Goal: Task Accomplishment & Management: Complete application form

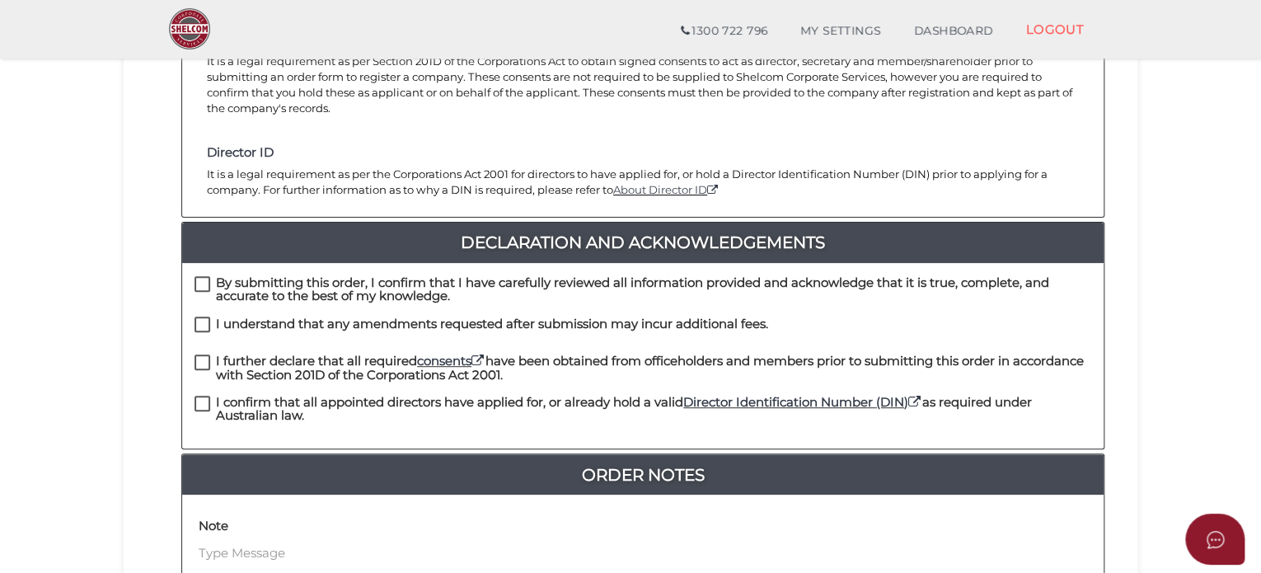
scroll to position [293, 0]
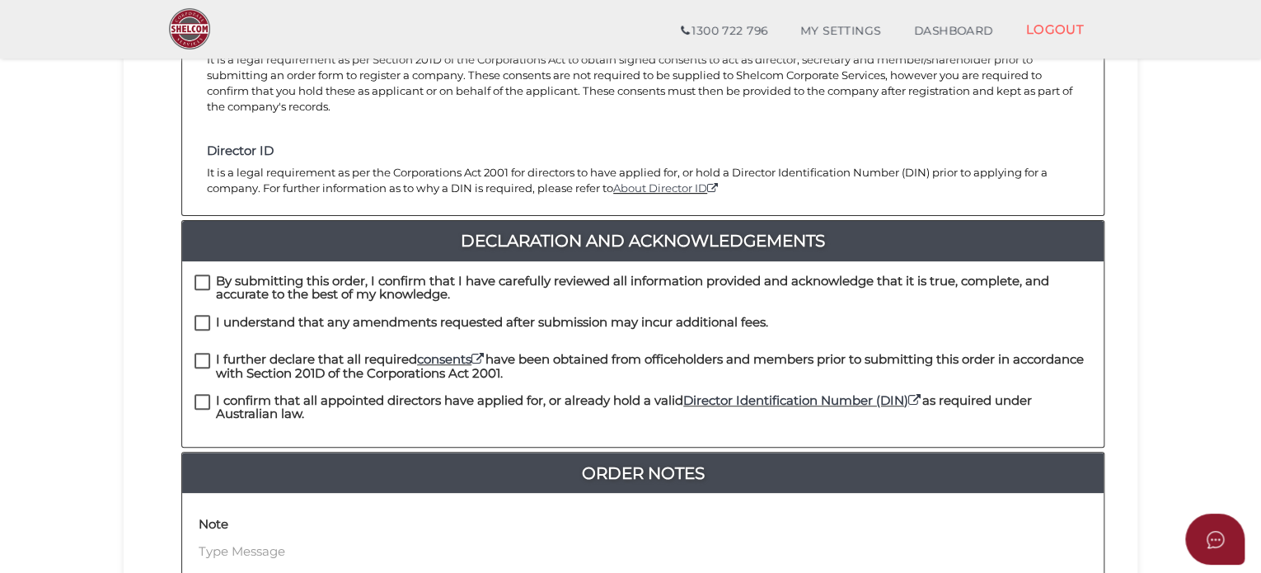
click at [208, 274] on label "By submitting this order, I confirm that I have carefully reviewed all informat…" at bounding box center [643, 284] width 897 height 21
checkbox input "true"
click at [208, 316] on label "I understand that any amendments requested after submission may incur additiona…" at bounding box center [482, 326] width 574 height 21
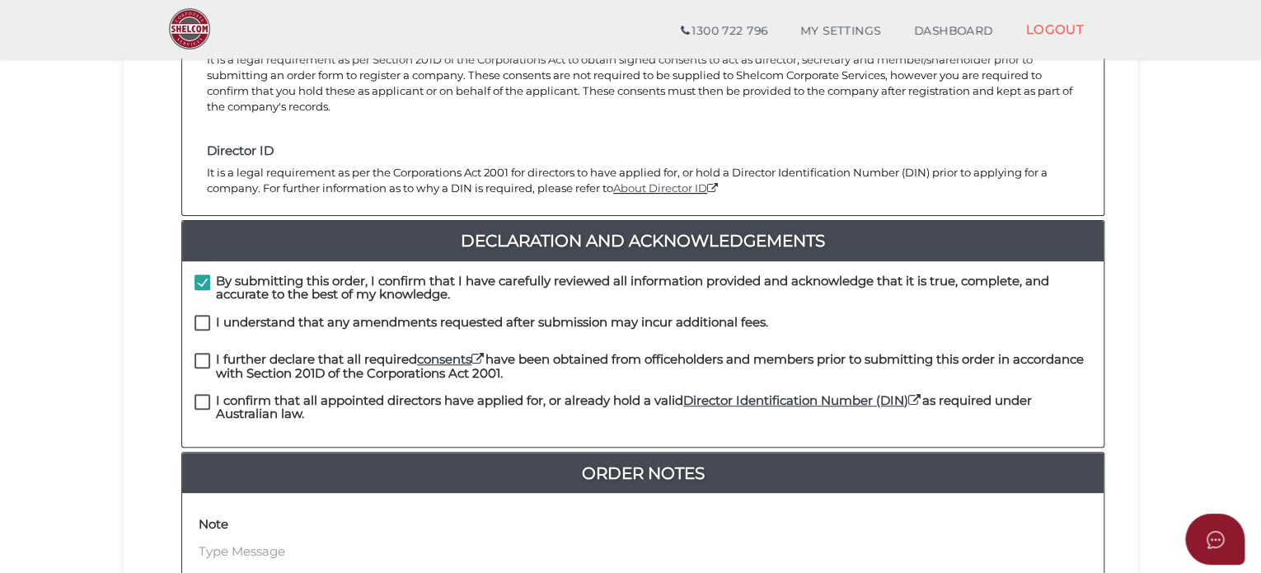
checkbox input "true"
click at [204, 353] on label "I further declare that all required consents have been obtained from officehold…" at bounding box center [643, 363] width 897 height 21
checkbox input "true"
click at [204, 394] on label "I confirm that all appointed directors have applied for, or already hold a vali…" at bounding box center [643, 404] width 897 height 21
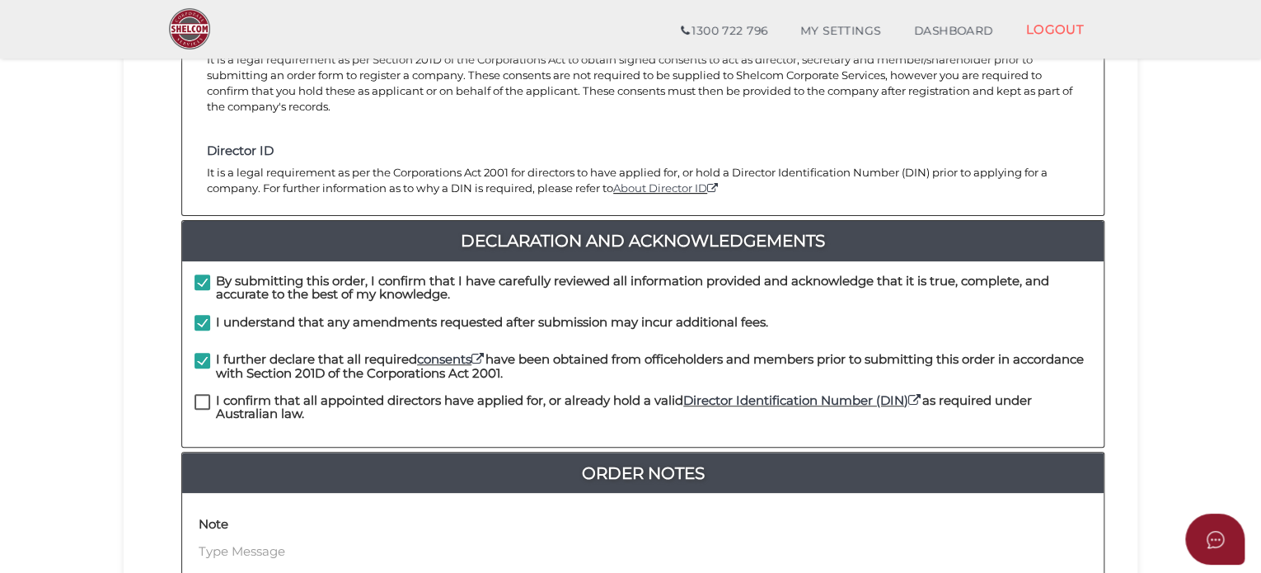
checkbox input "true"
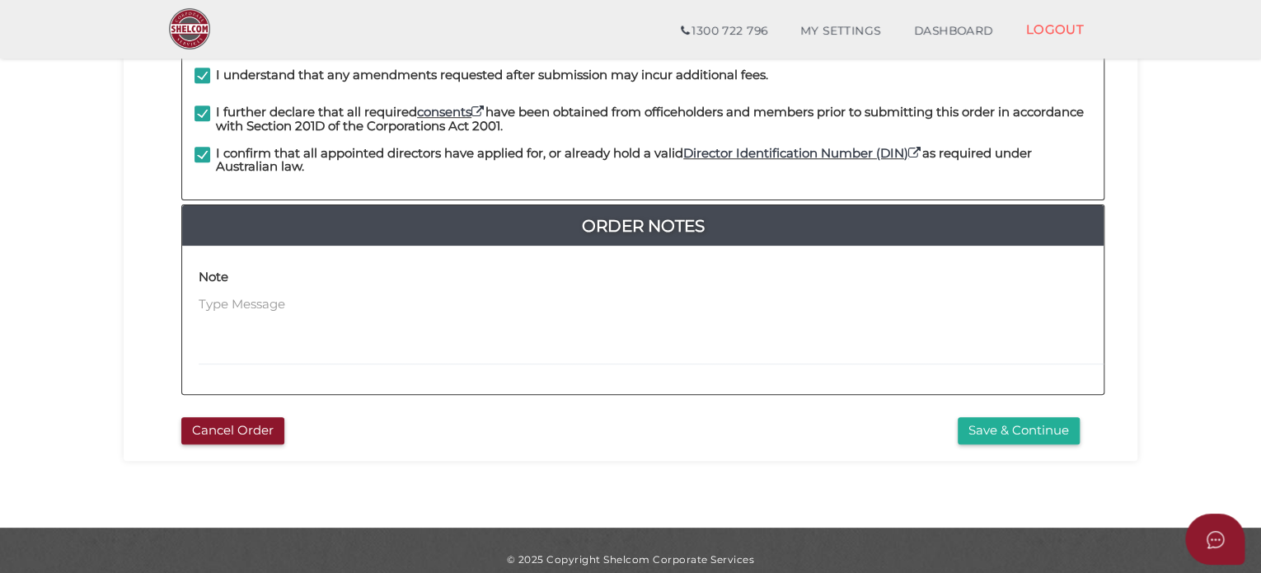
scroll to position [540, 0]
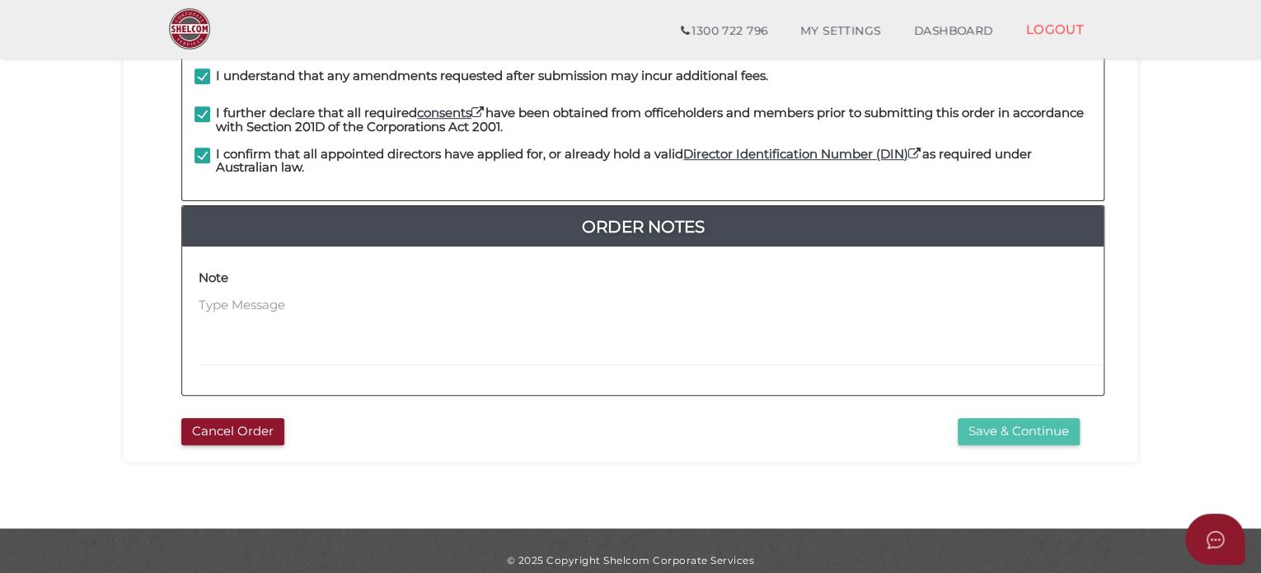
click at [1017, 419] on button "Save & Continue" at bounding box center [1019, 431] width 122 height 27
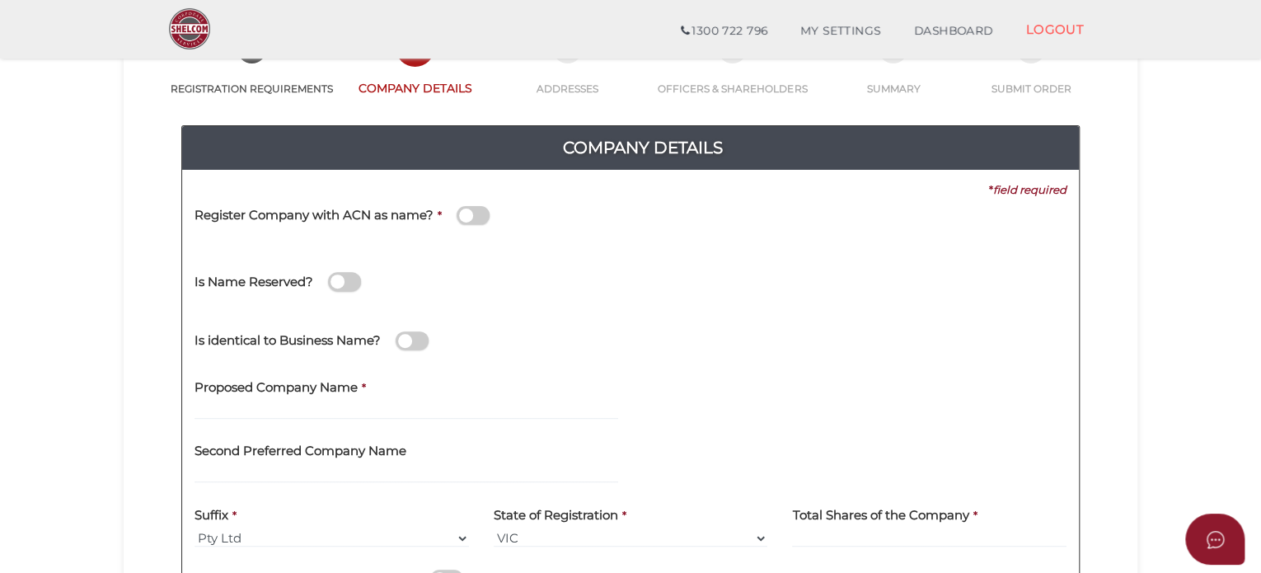
scroll to position [171, 0]
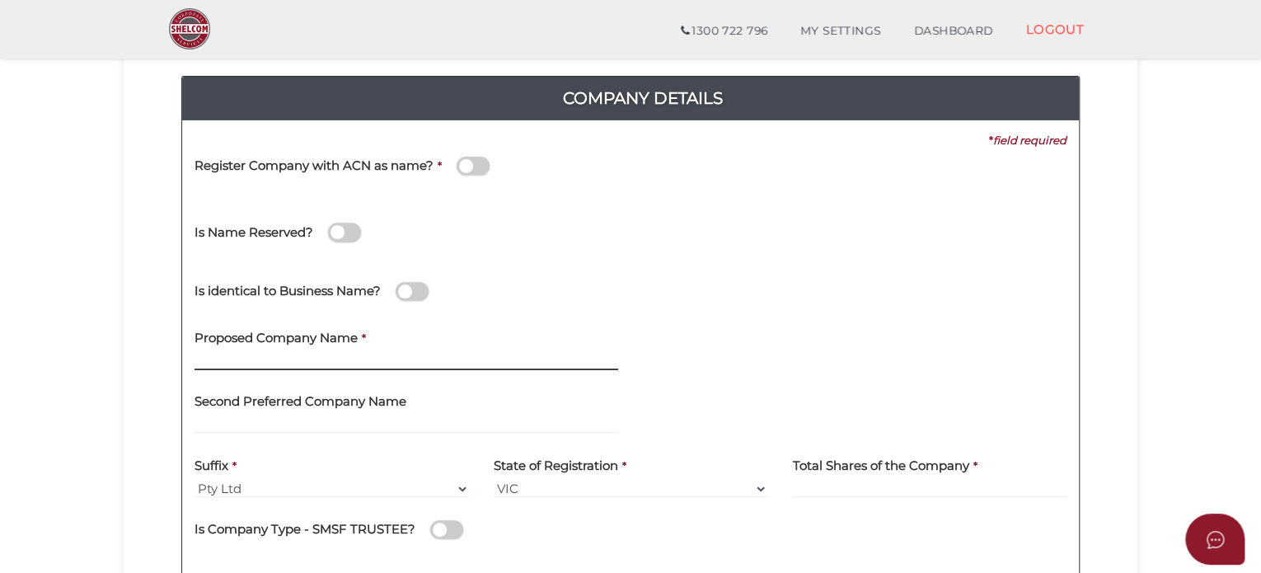
click at [283, 359] on input "text" at bounding box center [407, 361] width 424 height 18
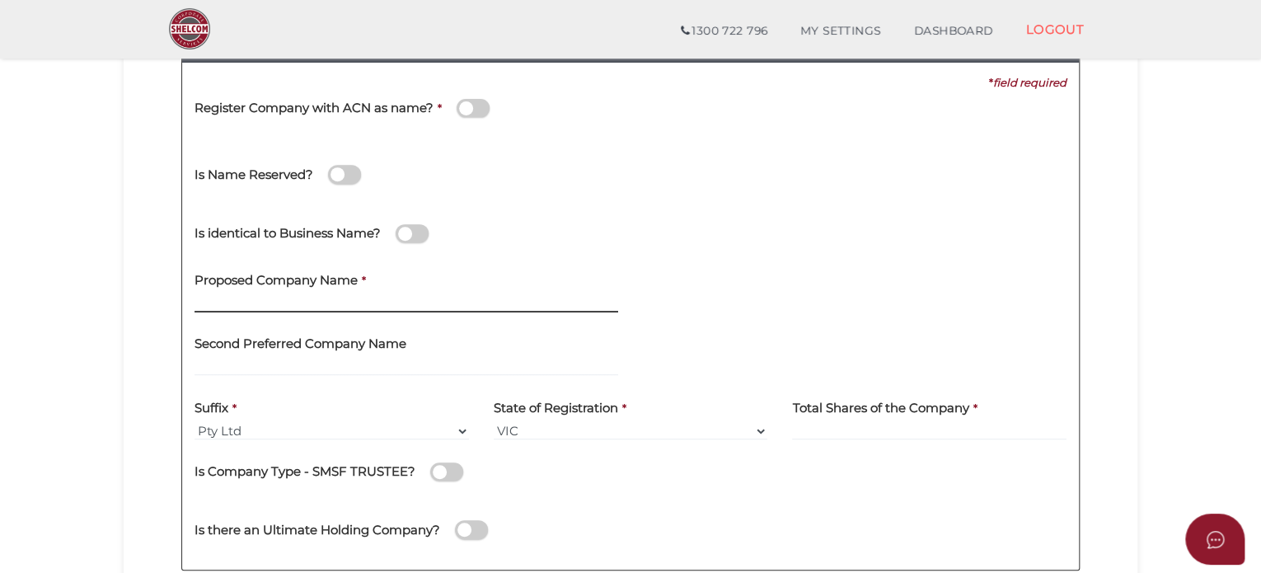
scroll to position [230, 0]
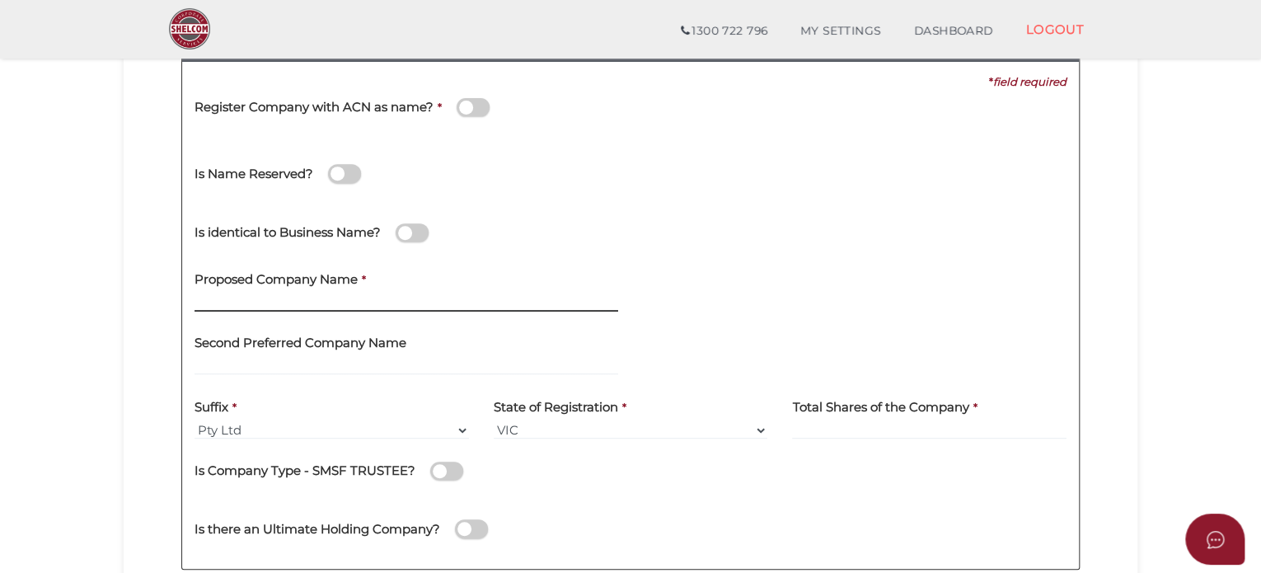
paste input "ALKF PTY LTD"
type input "ALKF"
click at [471, 354] on div "Second Preferred Company Name" at bounding box center [407, 350] width 424 height 52
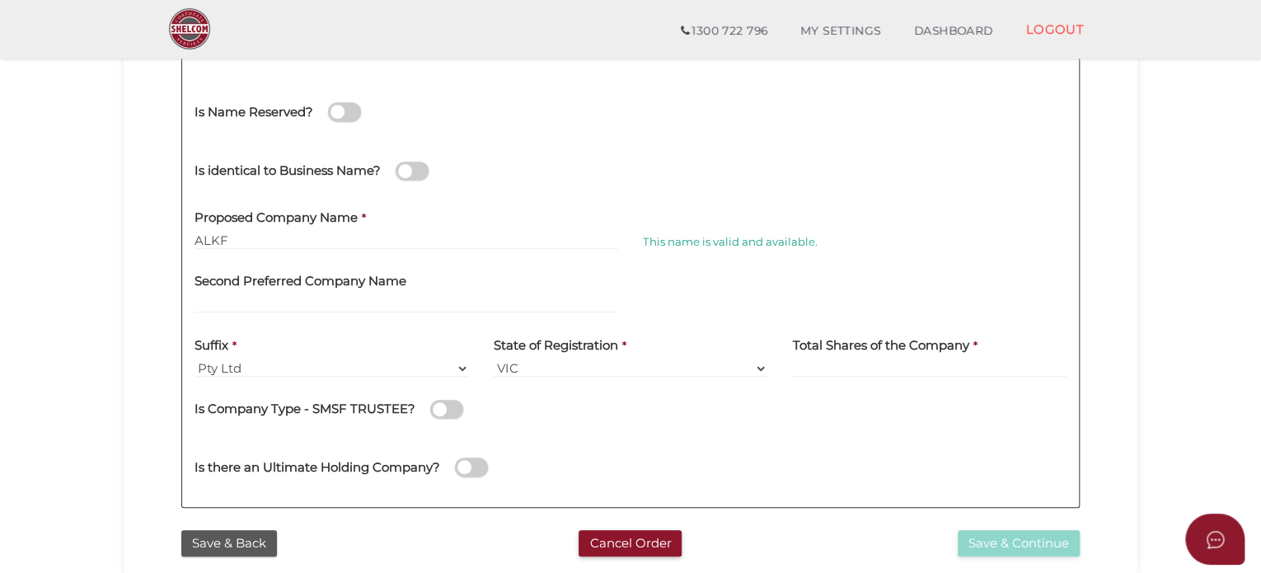
scroll to position [296, 0]
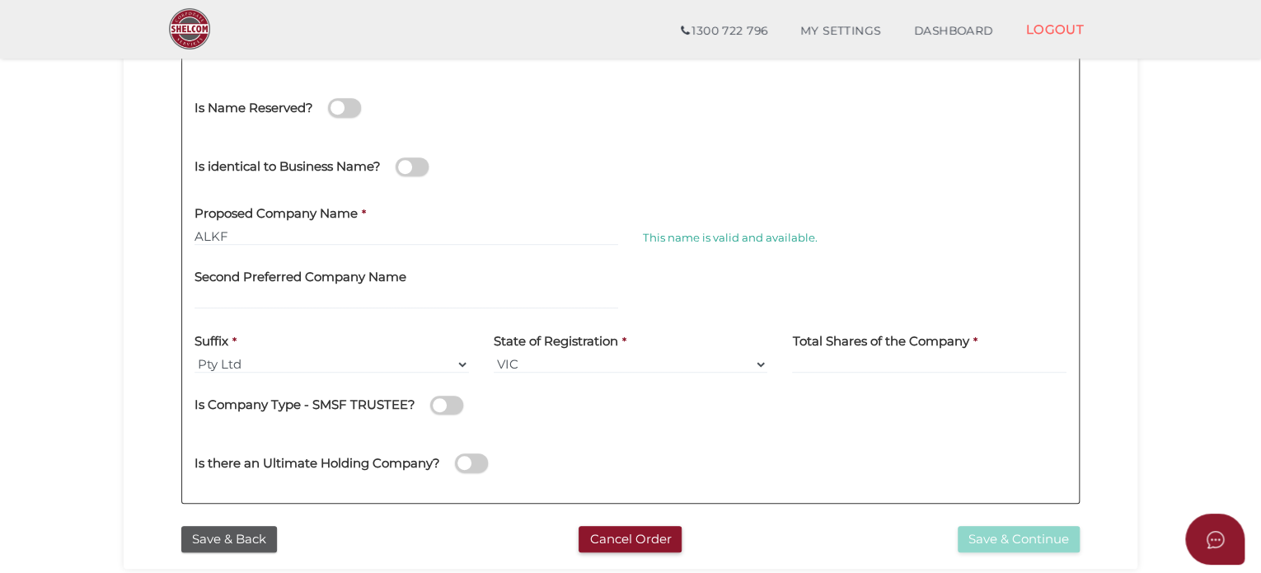
click at [392, 329] on div "Suffix * Pty Ltd Pty Ltd Pty. Ltd. Pty Limited Proprietary Limited Proprietary …" at bounding box center [332, 347] width 274 height 52
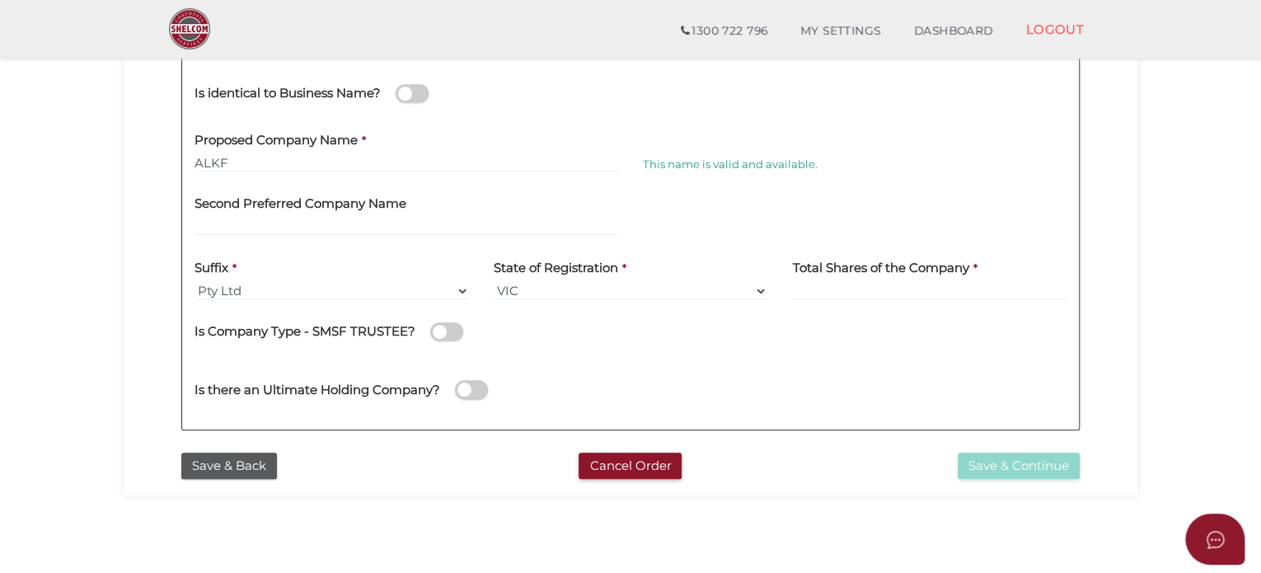
scroll to position [371, 0]
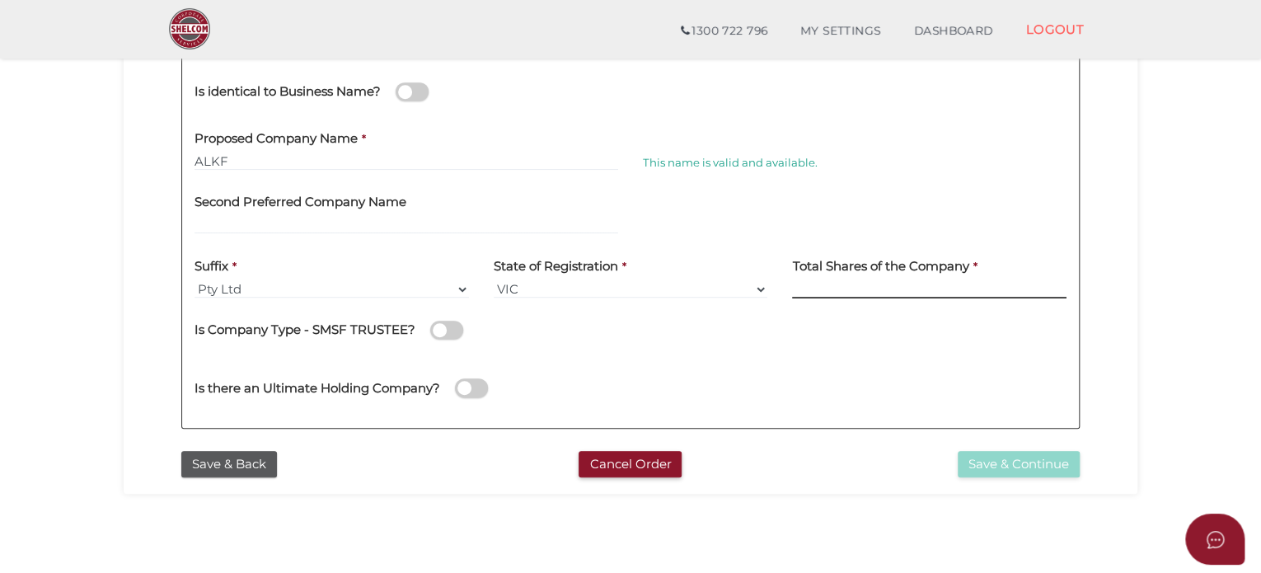
click at [821, 288] on input at bounding box center [929, 289] width 274 height 18
type input "100"
click at [729, 342] on div "Is Company Type - SMSF TRUSTEE?" at bounding box center [631, 328] width 872 height 34
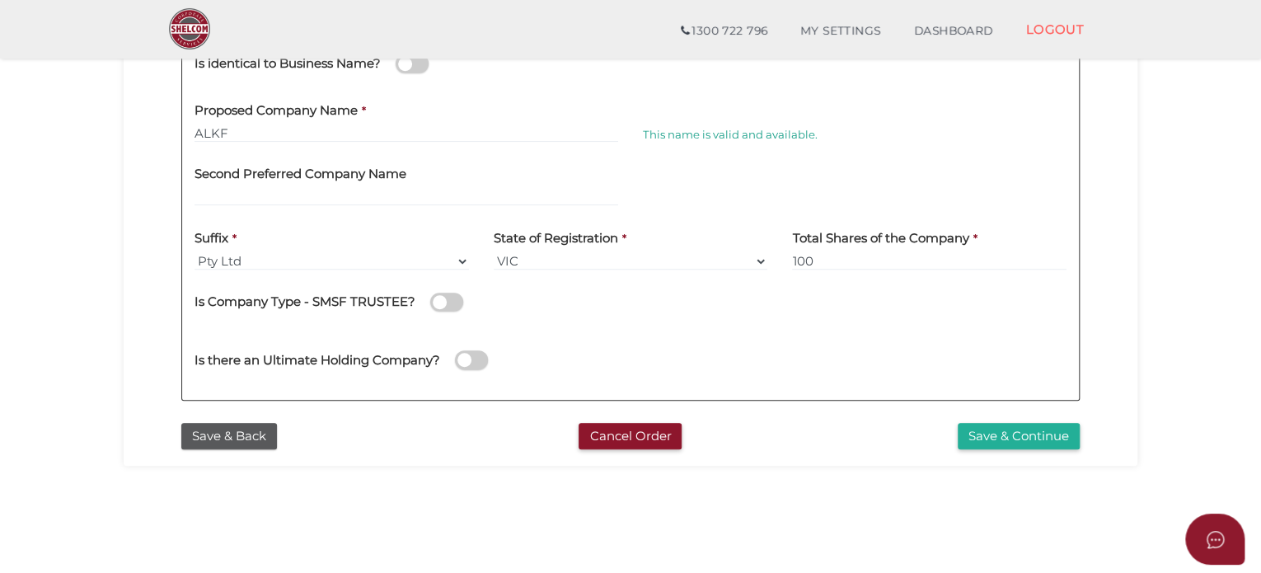
scroll to position [399, 0]
click at [1024, 441] on button "Save & Continue" at bounding box center [1019, 436] width 122 height 27
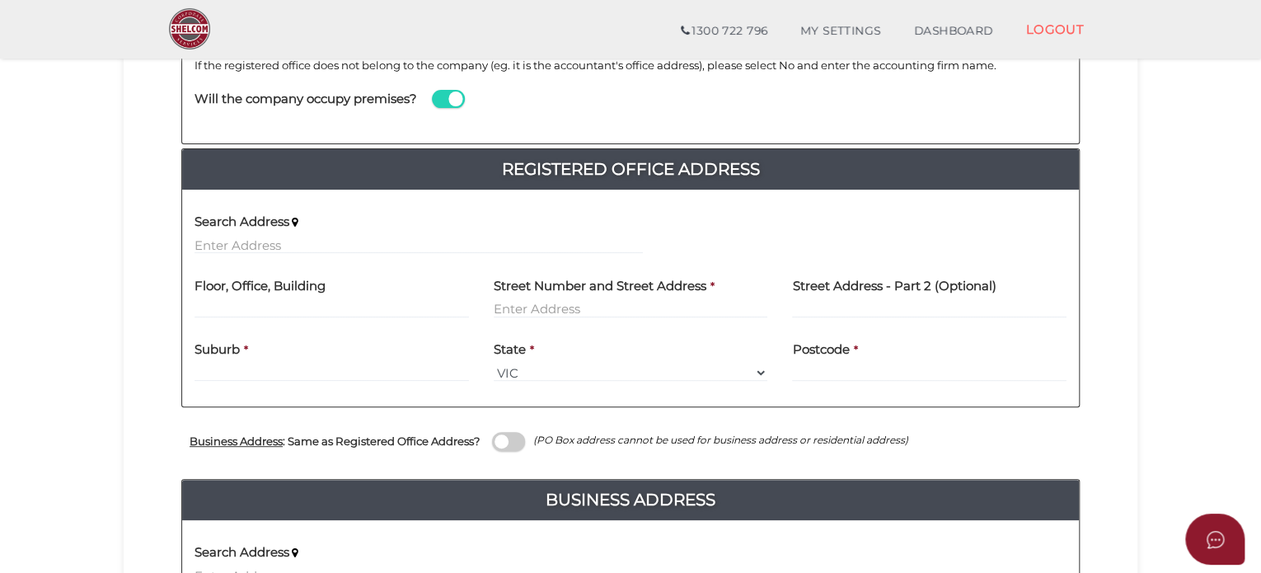
scroll to position [264, 0]
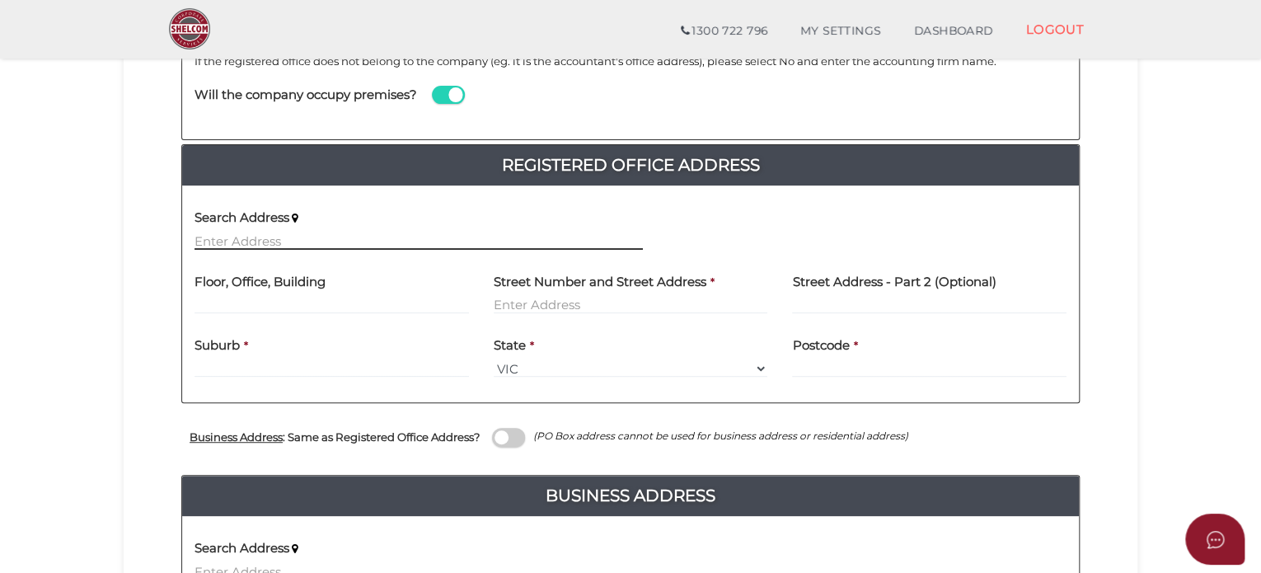
click at [226, 242] on input "text" at bounding box center [419, 241] width 448 height 18
paste input "1 Vista Ct BOX HILL NORTH VIC 3129 Australia"
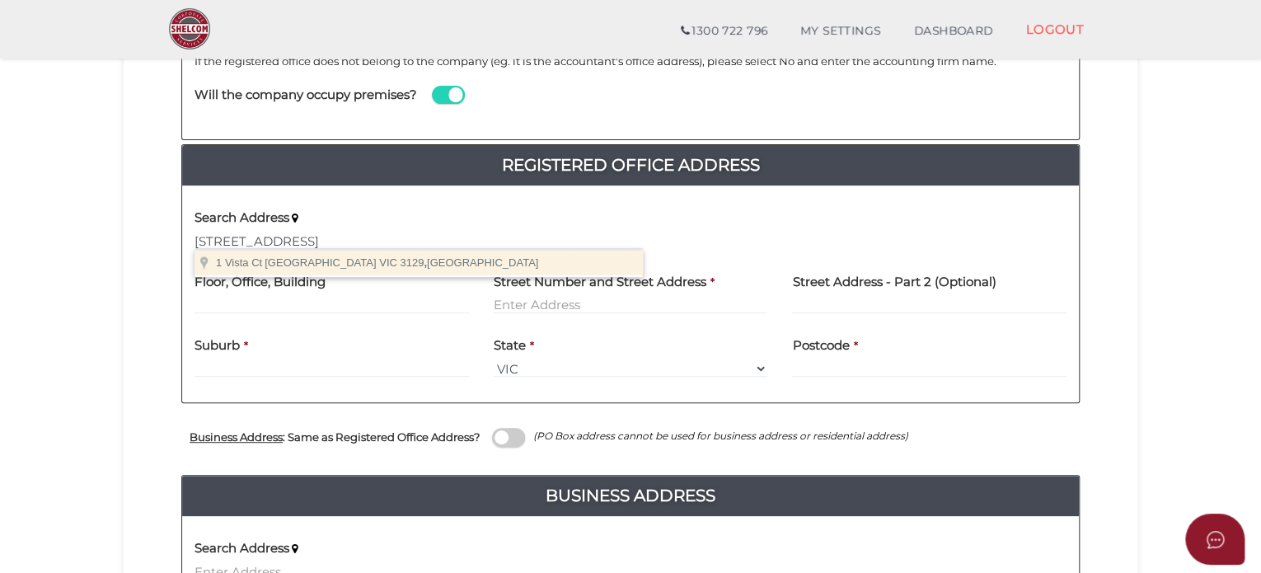
type input "1 Vista Ct, Box Hill North VIC 3129, Australia"
type input "1 Vista Court"
type input "Box Hill North"
select select "VIC"
type input "3129"
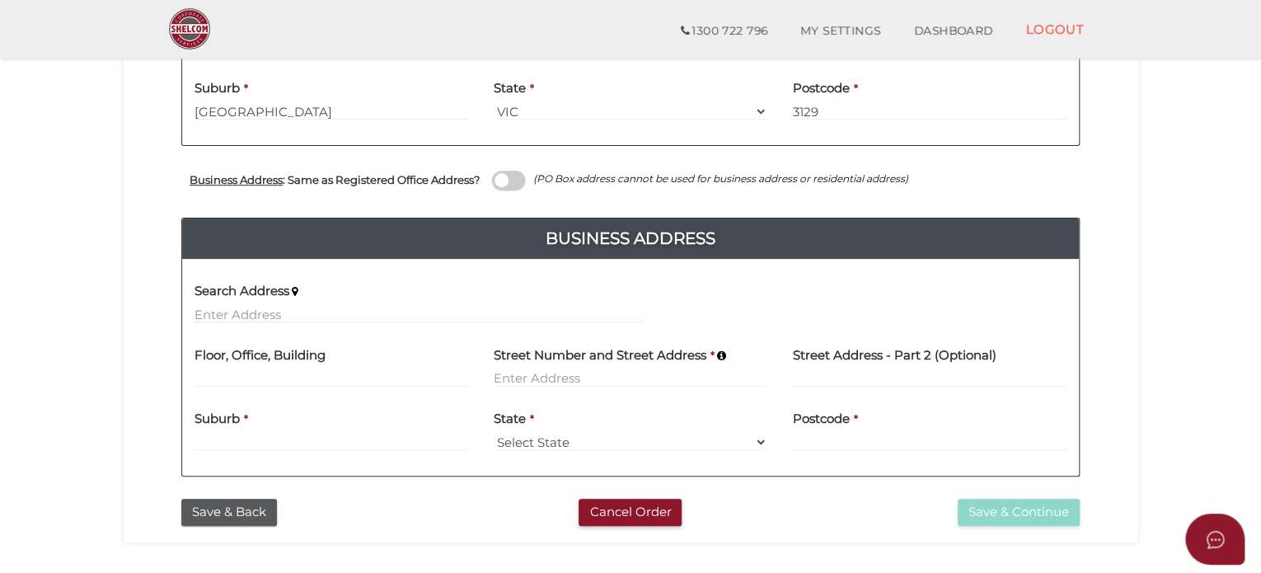
scroll to position [523, 0]
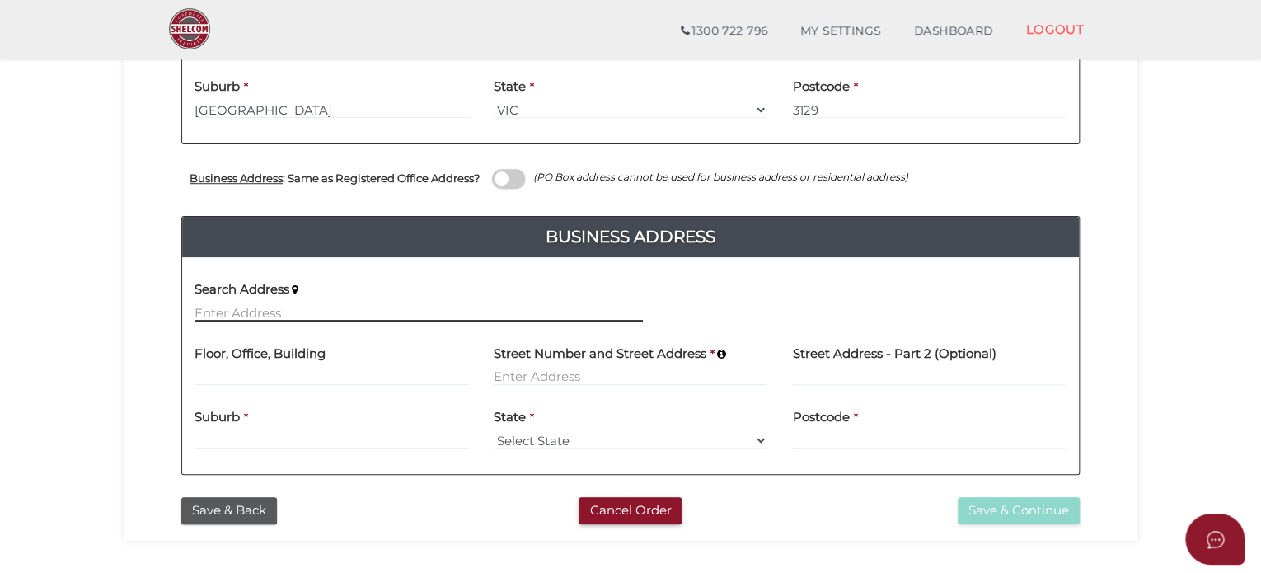
click at [237, 307] on input "text" at bounding box center [419, 312] width 448 height 18
paste input "1 Vista Ct BOX HILL NORTH VIC 3129 Australia"
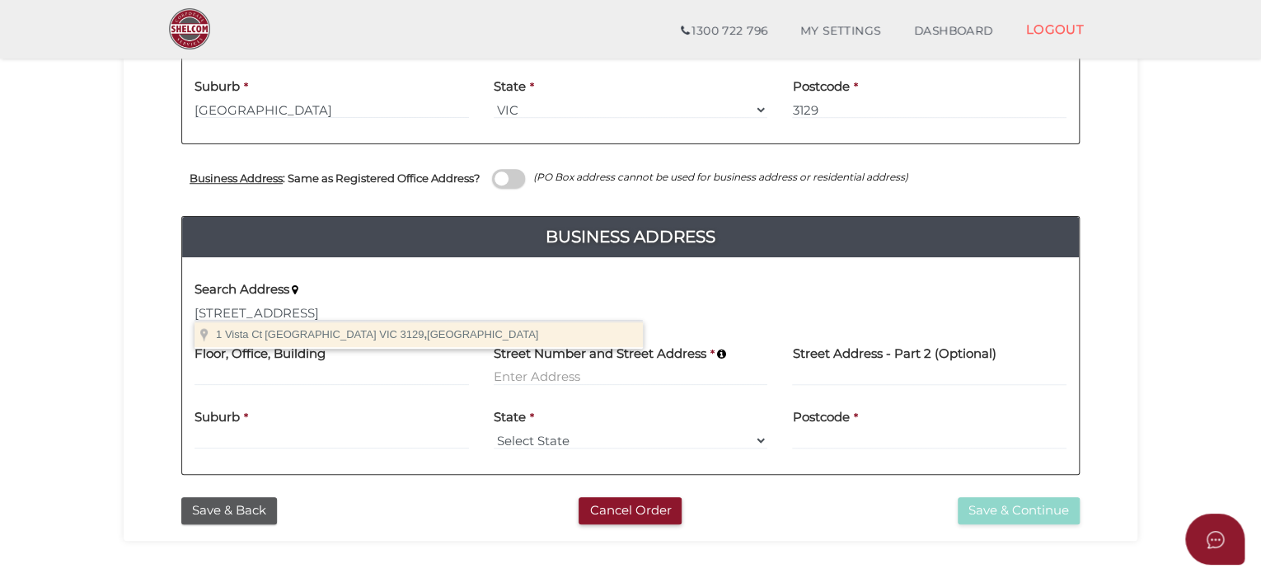
type input "1 Vista Ct, Box Hill North VIC 3129, Australia"
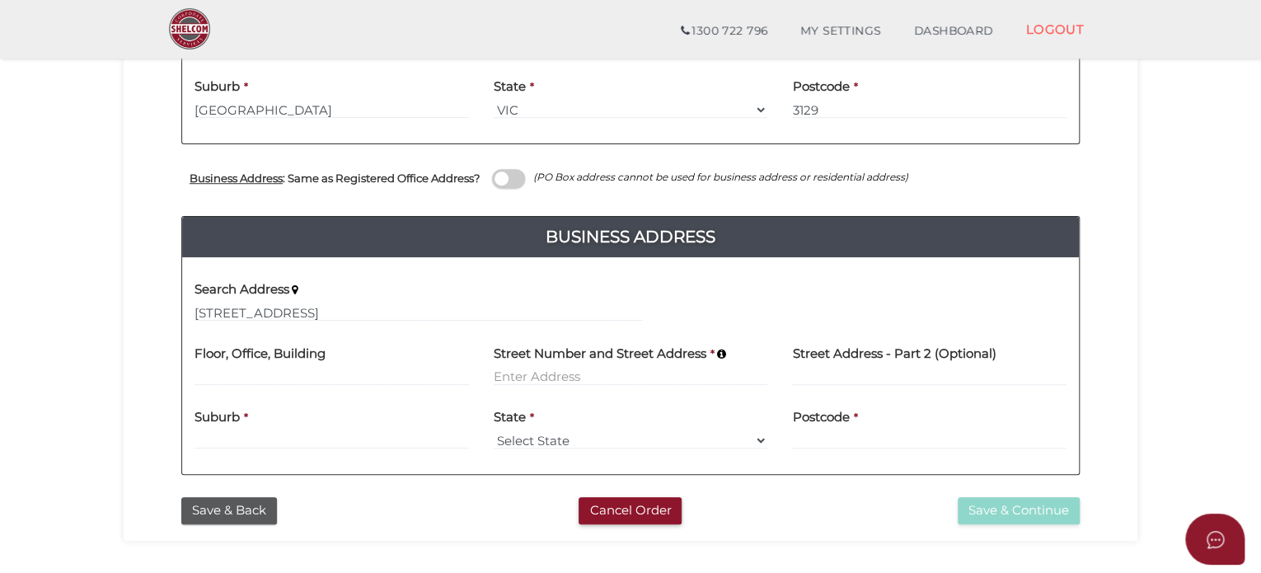
type input "[STREET_ADDRESS]"
type input "[GEOGRAPHIC_DATA]"
select select "VIC"
type input "3129"
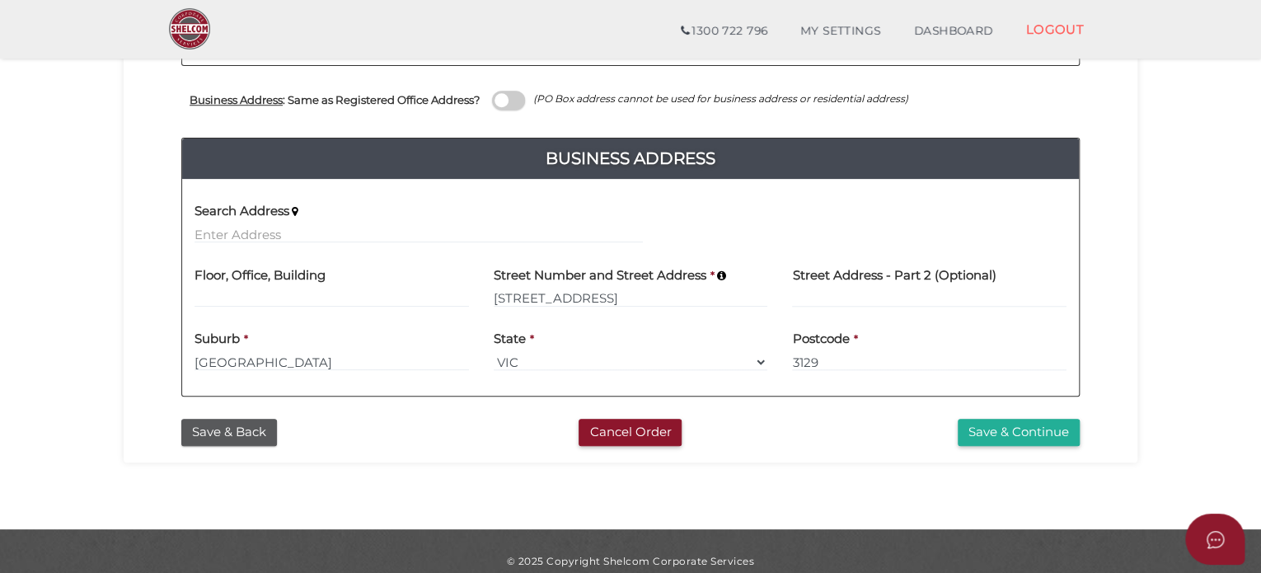
scroll to position [600, 0]
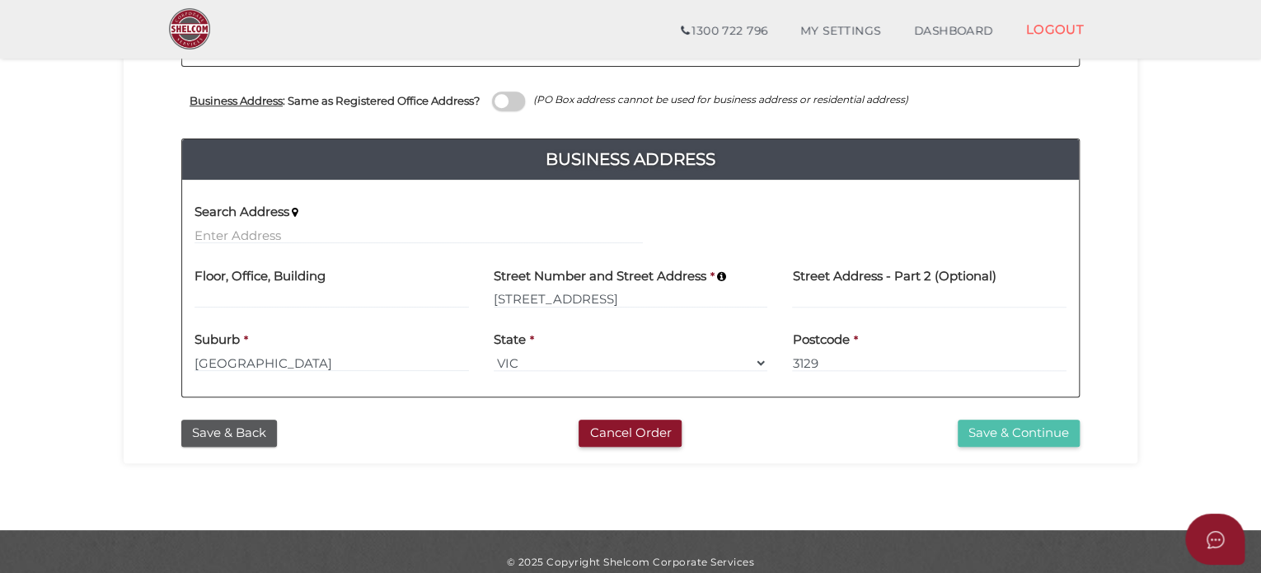
click at [1039, 424] on button "Save & Continue" at bounding box center [1019, 433] width 122 height 27
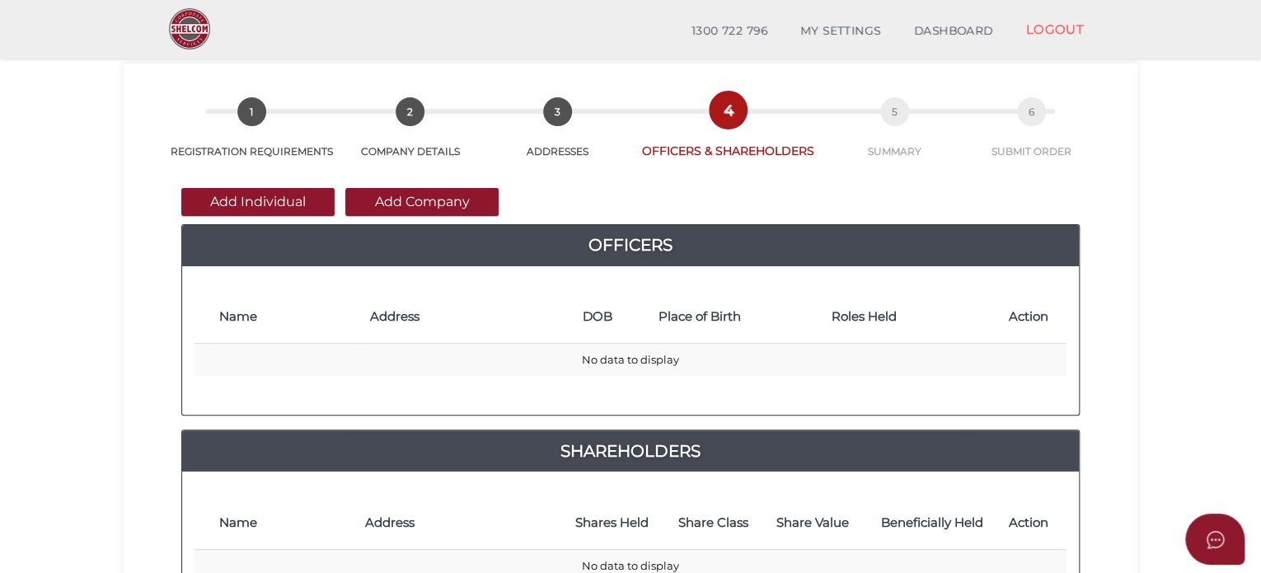
scroll to position [53, 0]
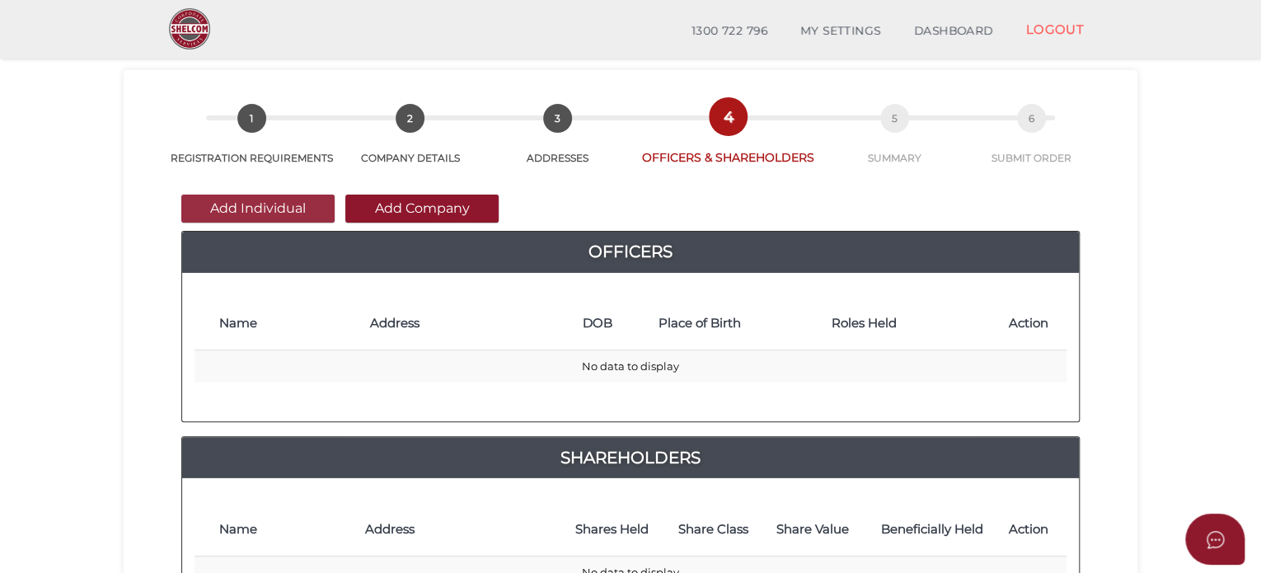
click at [255, 210] on button "Add Individual" at bounding box center [257, 209] width 153 height 28
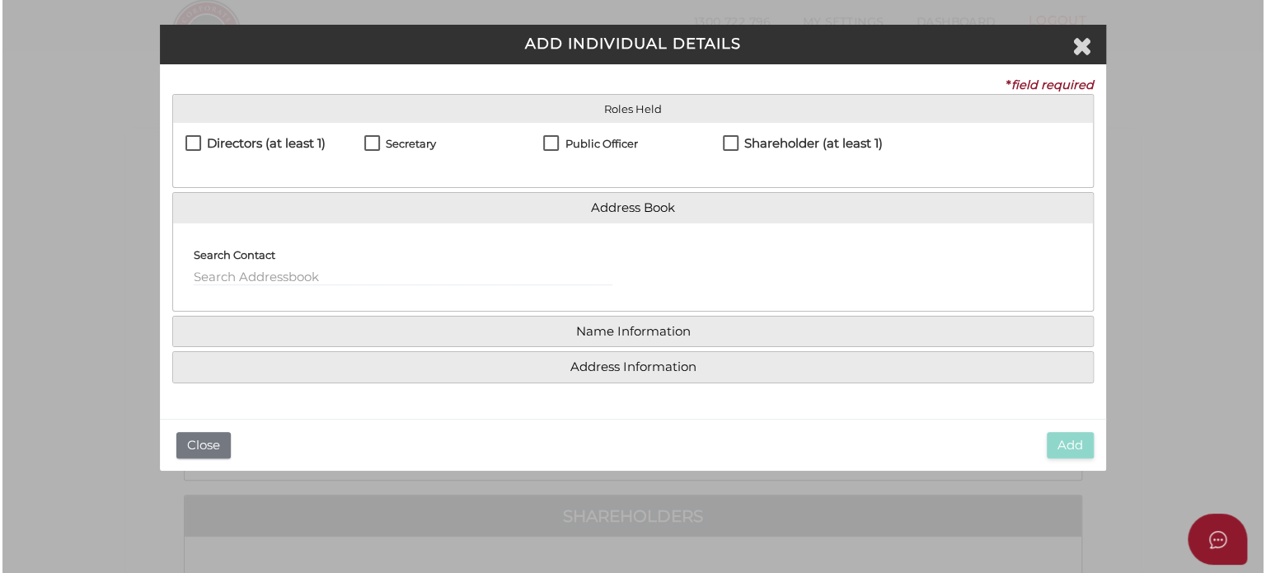
scroll to position [0, 0]
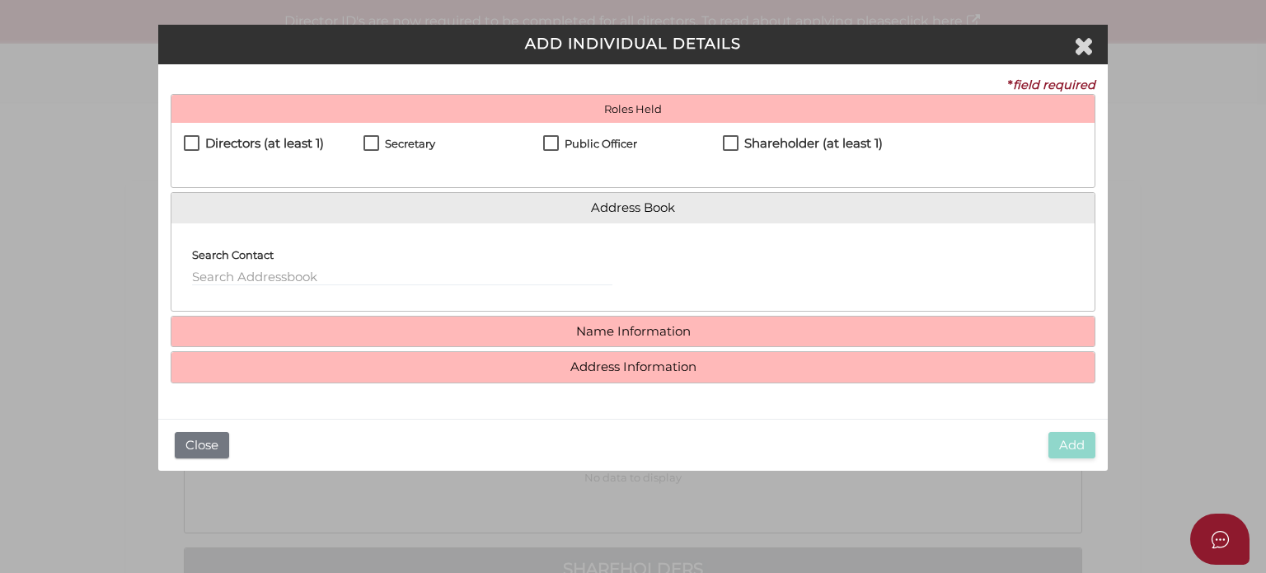
click at [190, 145] on label "Directors (at least 1)" at bounding box center [254, 147] width 140 height 21
checkbox input "true"
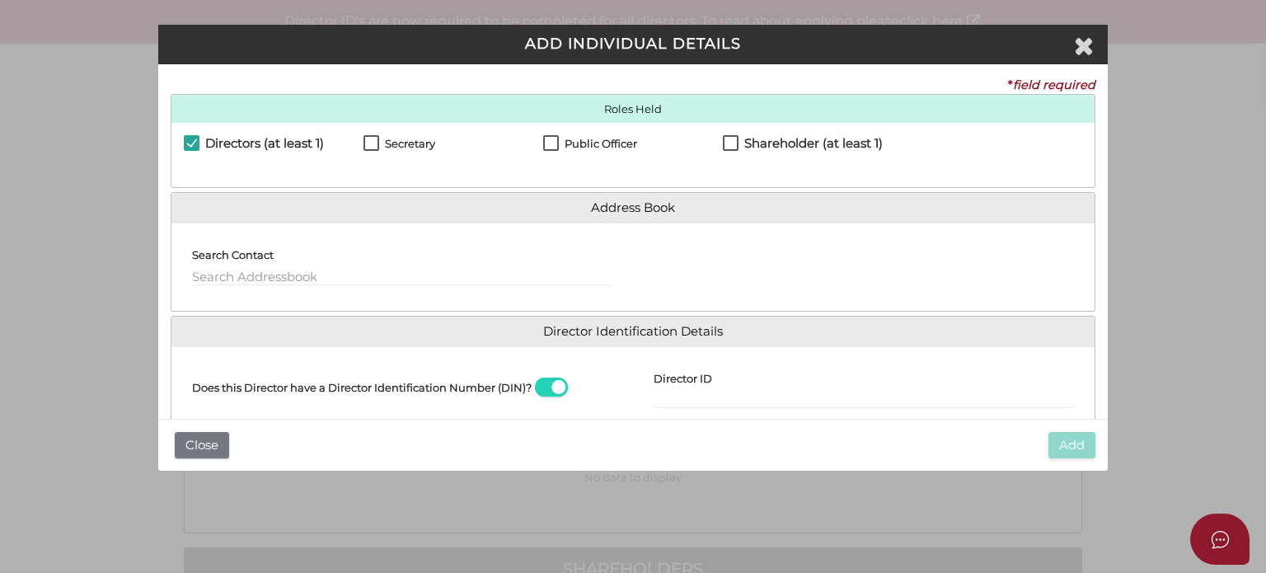
click at [363, 140] on label "Secretary" at bounding box center [399, 148] width 72 height 21
checkbox input "true"
click at [543, 146] on label "Public Officer" at bounding box center [590, 148] width 94 height 21
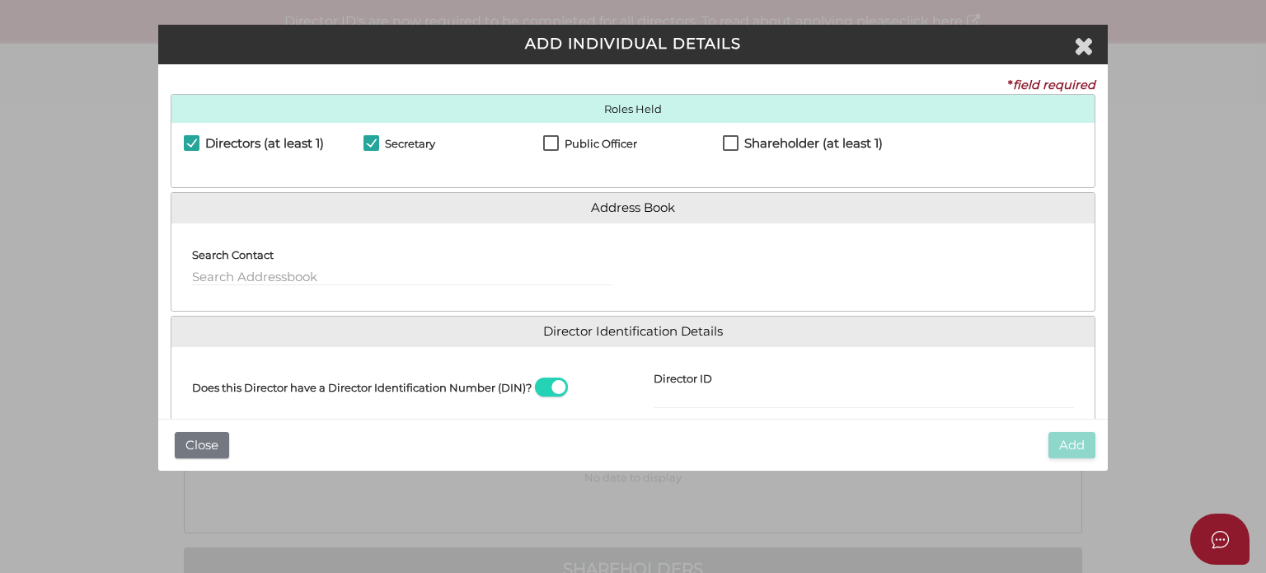
checkbox input "true"
click at [726, 145] on label "Shareholder (at least 1)" at bounding box center [803, 147] width 160 height 21
click at [732, 138] on label "Shareholder (at least 1)" at bounding box center [803, 147] width 160 height 21
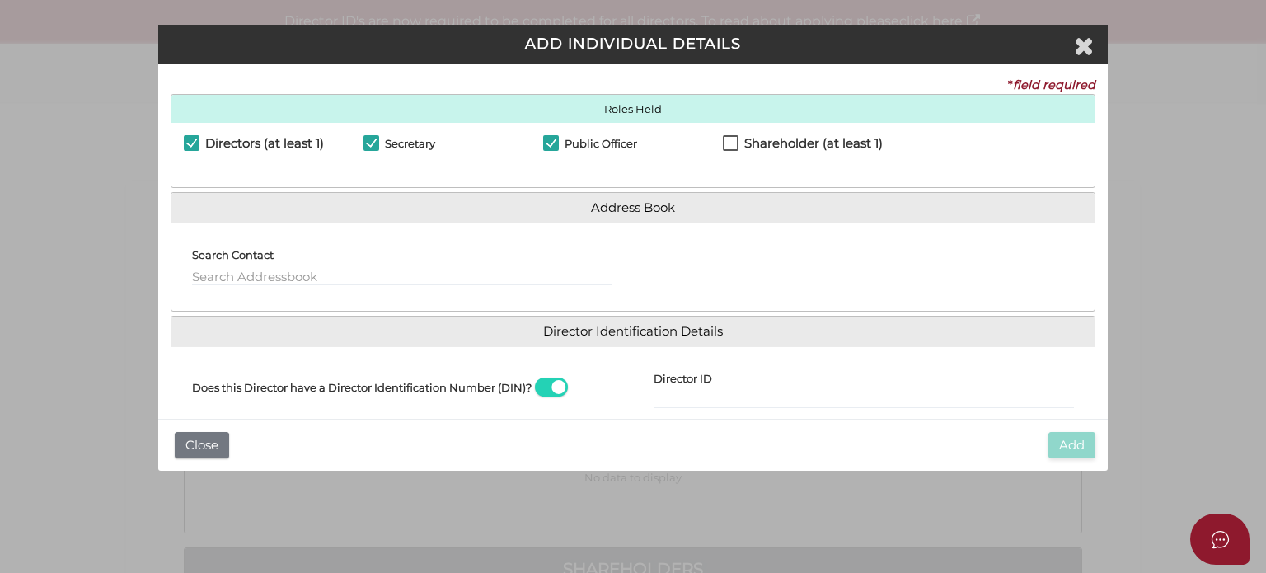
click at [732, 138] on label "Shareholder (at least 1)" at bounding box center [803, 147] width 160 height 21
checkbox input "true"
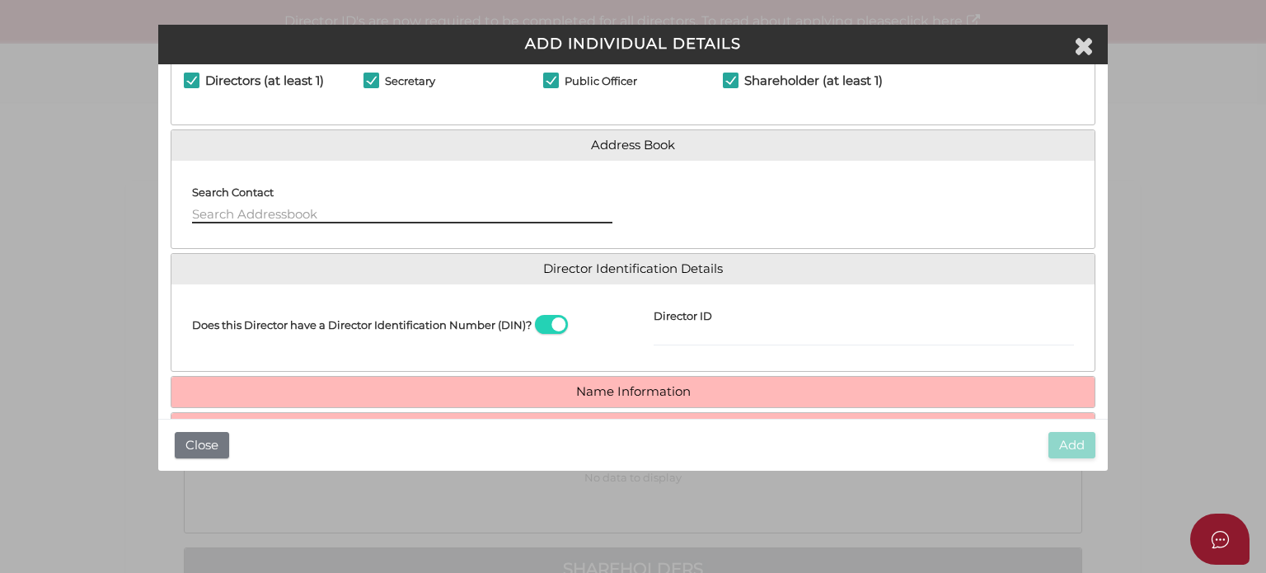
click at [281, 213] on input "text" at bounding box center [402, 214] width 420 height 18
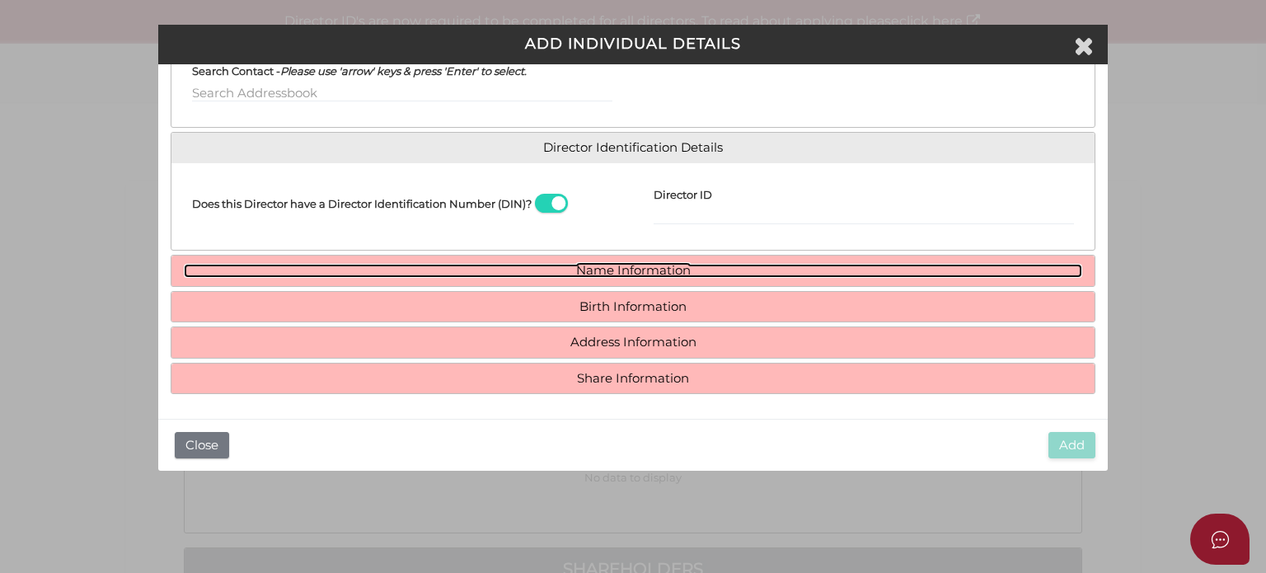
click at [593, 270] on link "Name Information" at bounding box center [633, 271] width 898 height 14
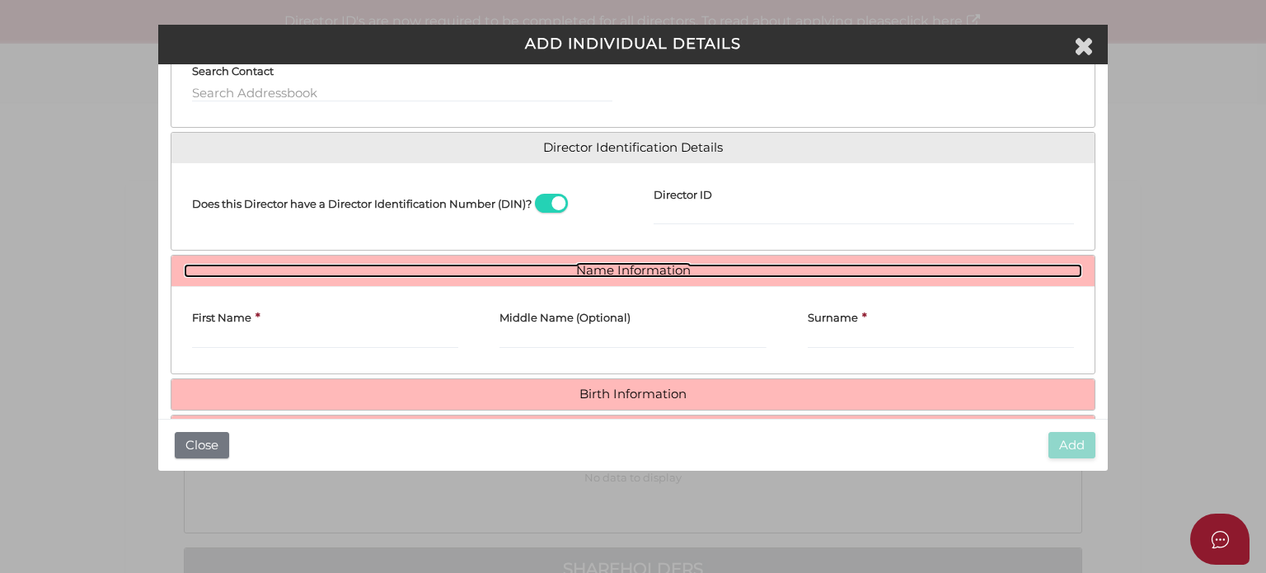
scroll to position [270, 0]
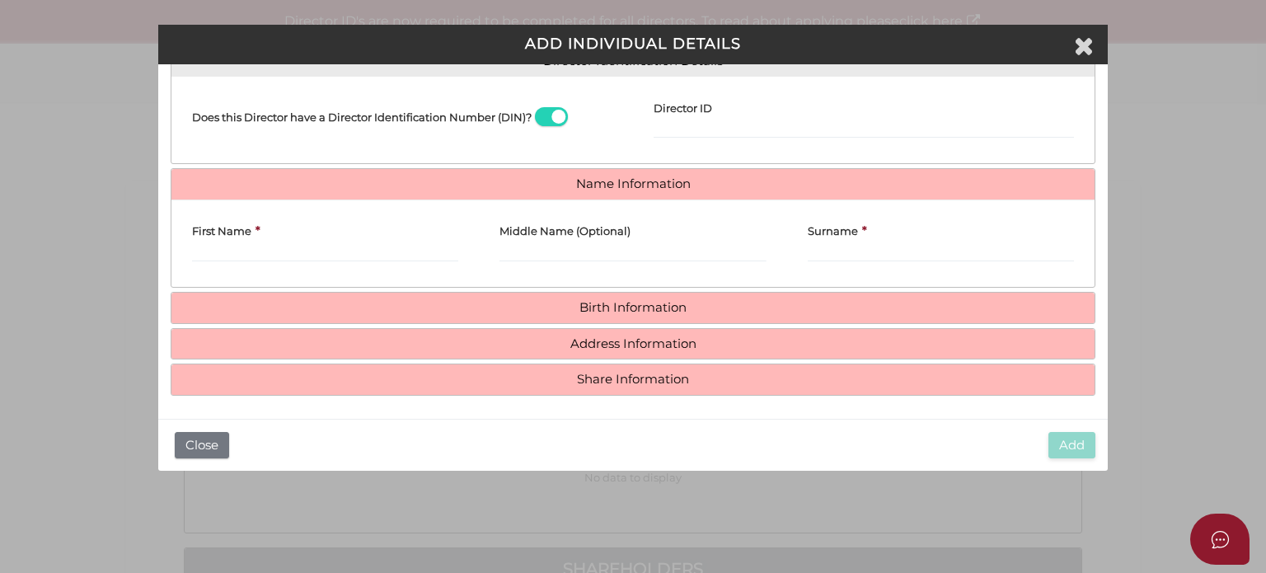
click at [257, 275] on div "First Name * Middle Name (Optional) Surname *" at bounding box center [632, 242] width 923 height 87
click at [309, 288] on div "Roles Held Directors (at least 1) Secretary Public Officer Member Shareholder (…" at bounding box center [633, 110] width 925 height 572
click at [284, 252] on input "First Name" at bounding box center [325, 253] width 266 height 18
paste input "MOHAMMAD"
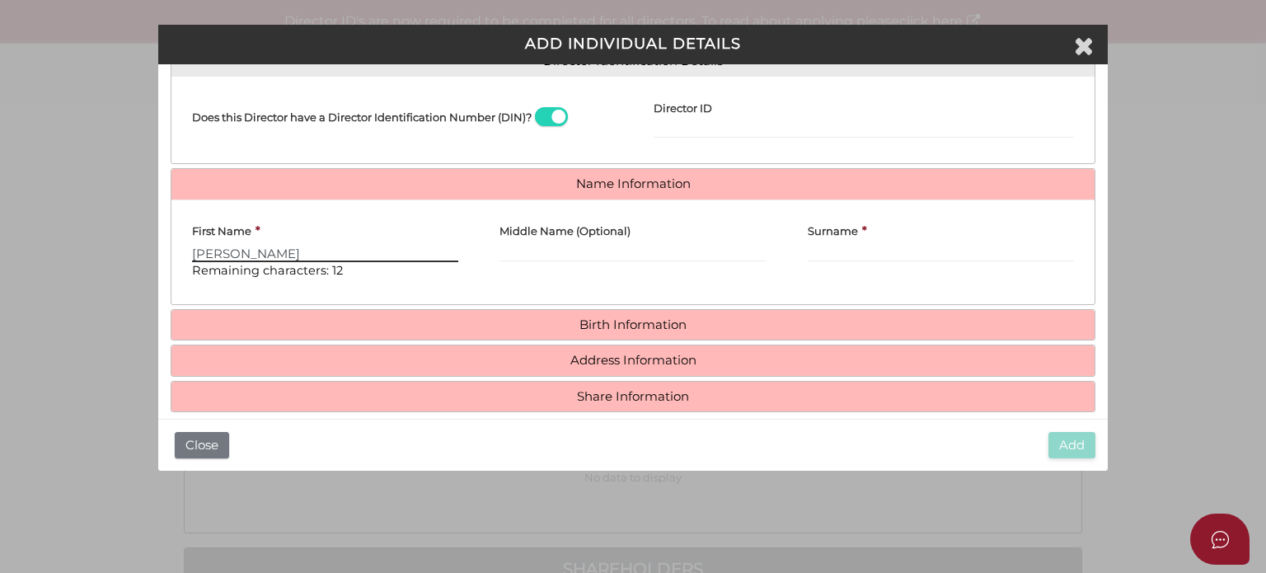
type input "MOHAMMAD"
click at [724, 249] on input "Middle Name (Optional)" at bounding box center [632, 253] width 266 height 18
click at [861, 244] on input "Surname" at bounding box center [941, 253] width 266 height 18
paste input "EMAMINEZHAD"
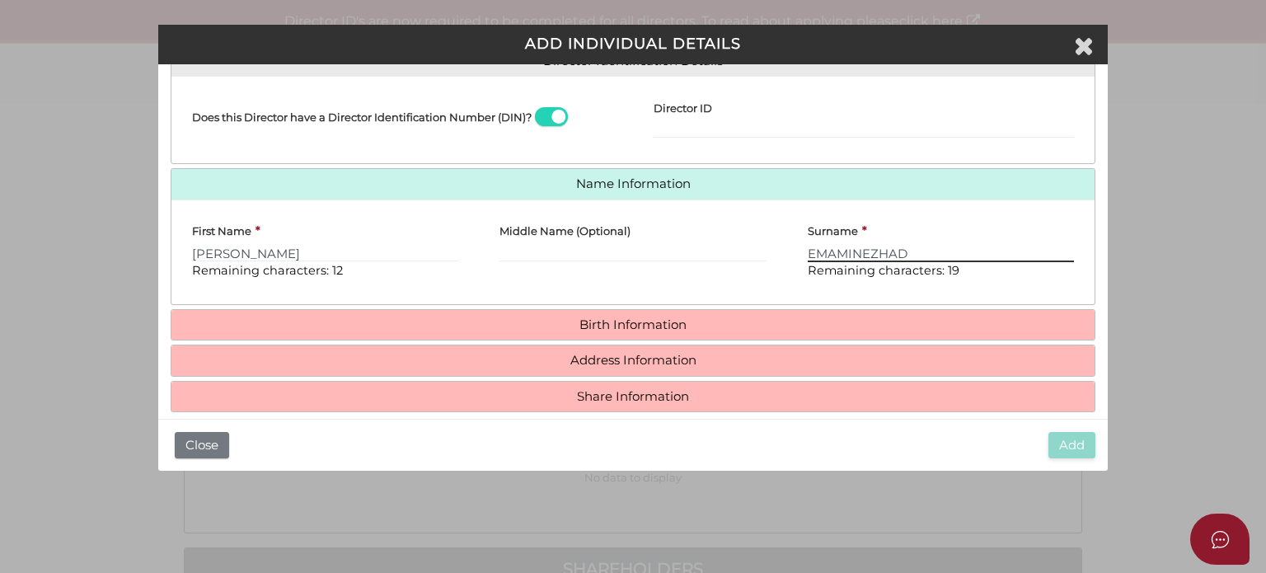
type input "EMAMINEZHAD"
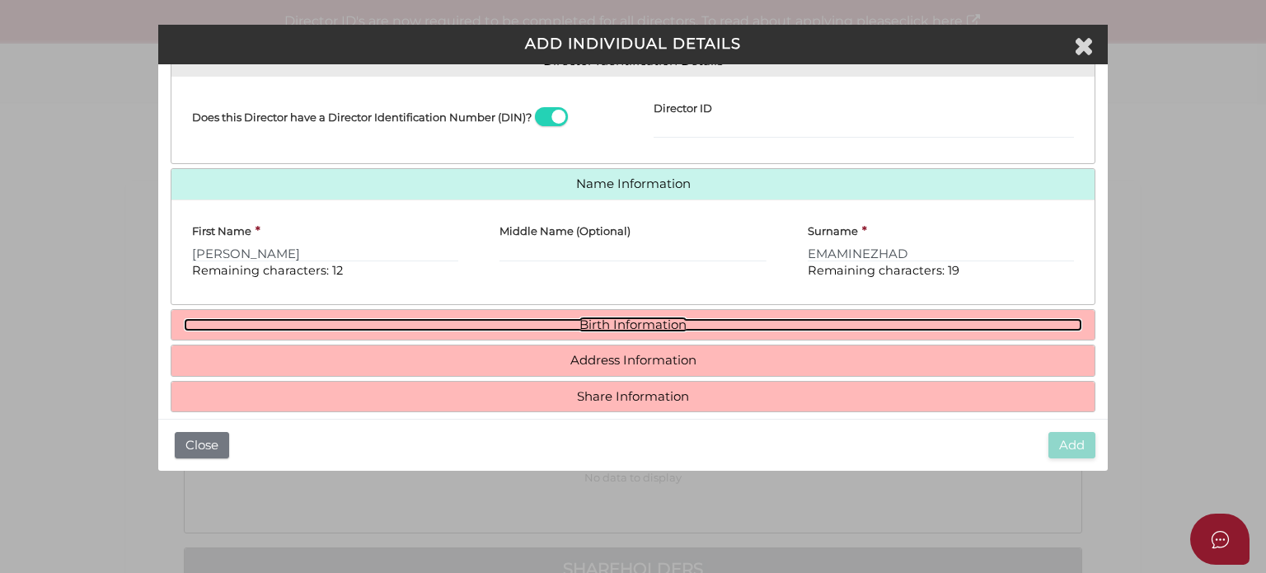
click at [660, 327] on link "Birth Information" at bounding box center [633, 325] width 898 height 14
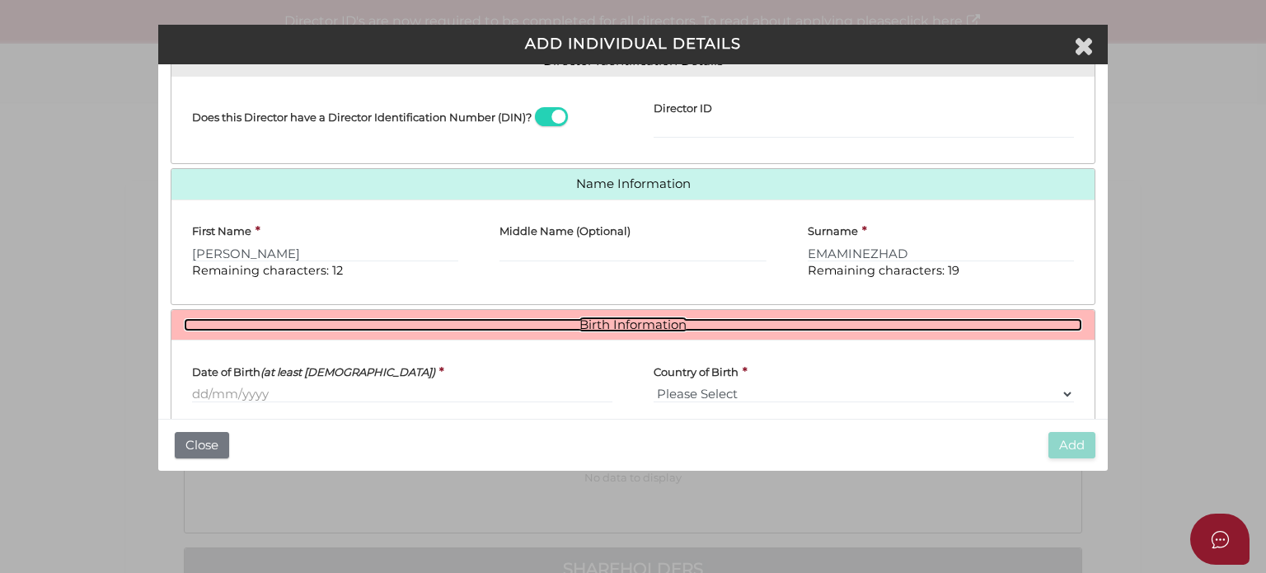
scroll to position [438, 0]
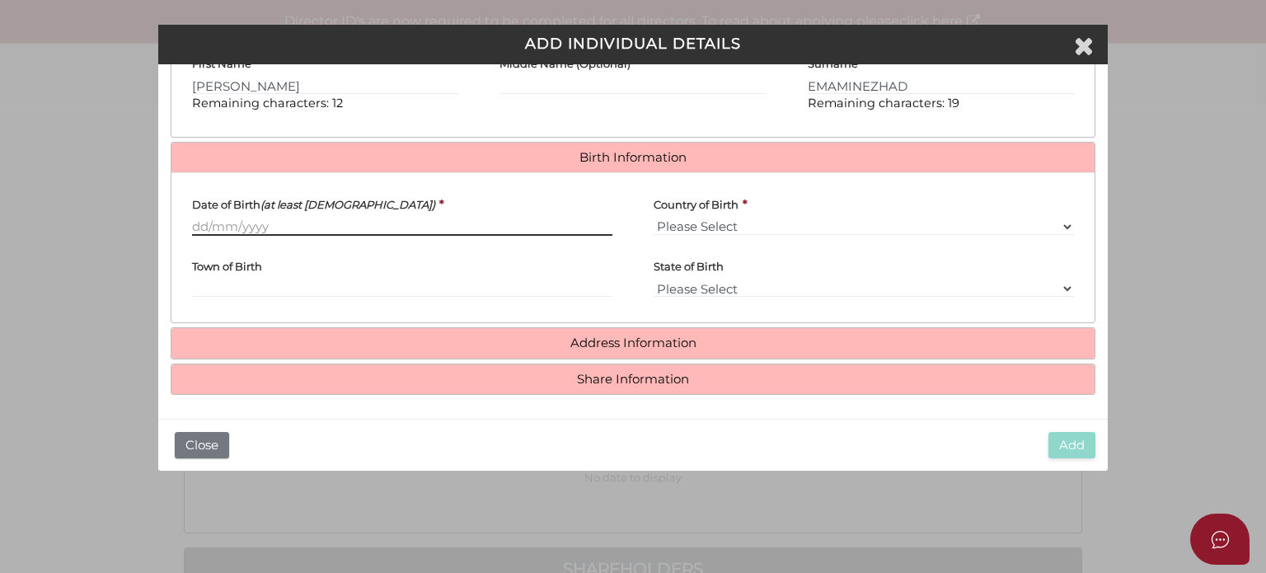
click at [326, 220] on input "Date of Birth (at least 18 years old)" at bounding box center [402, 227] width 420 height 18
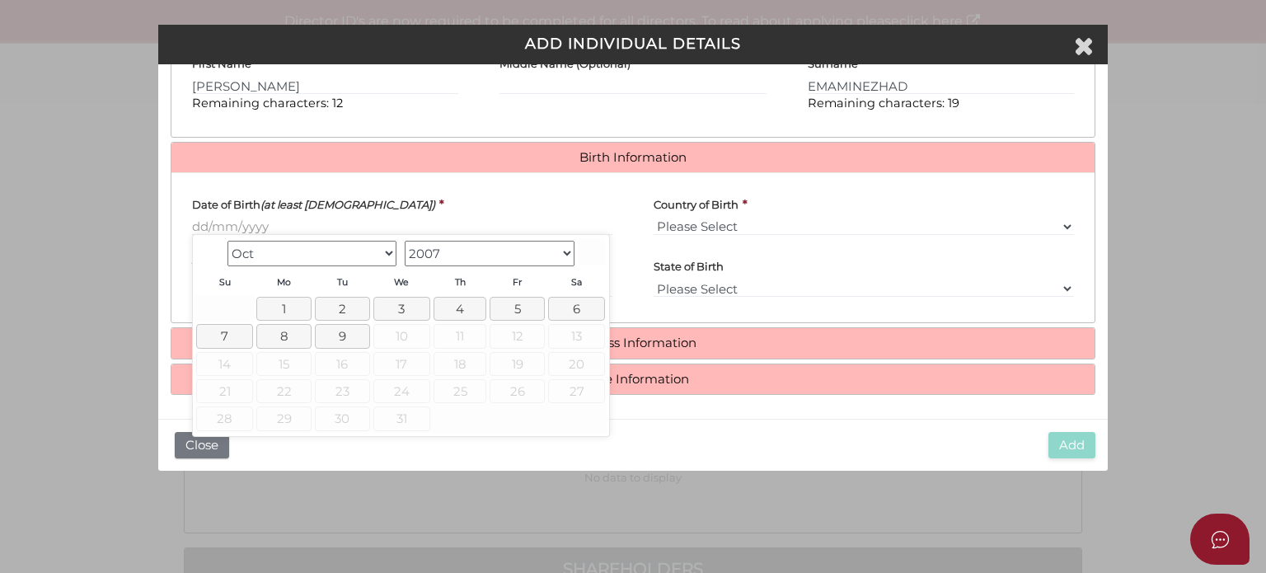
click at [381, 248] on select "Jan Feb Mar Apr May Jun Jul Aug Sep Oct" at bounding box center [312, 254] width 170 height 26
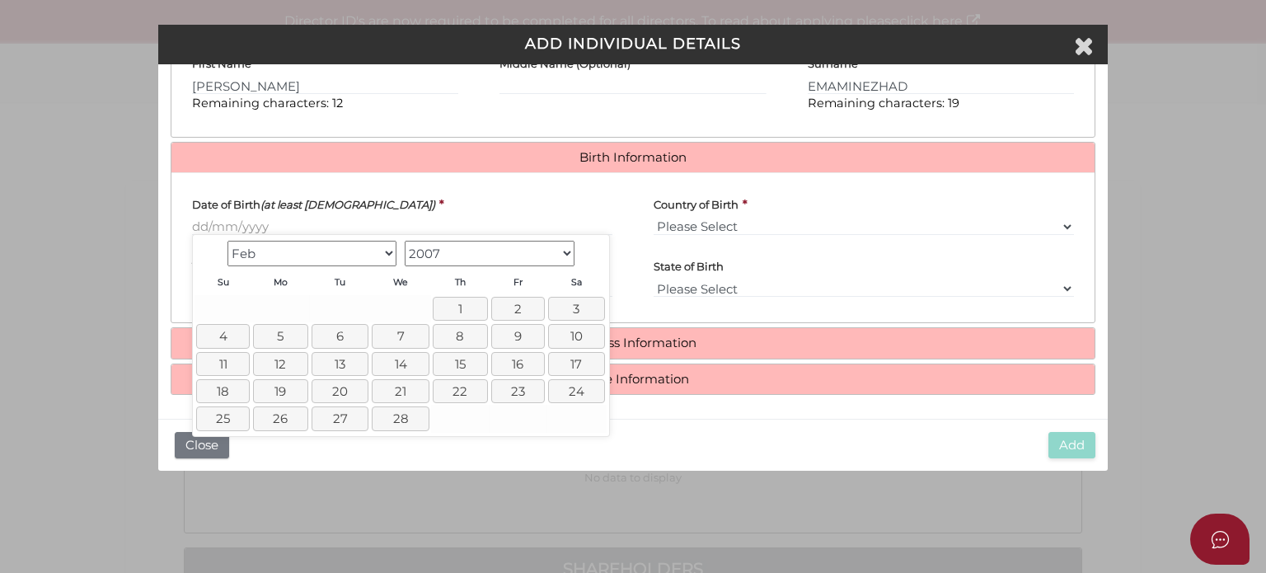
click at [465, 246] on select "1900 1901 1902 1903 1904 1905 1906 1907 1908 1909 1910 1911 1912 1913 1914 1915…" at bounding box center [490, 254] width 170 height 26
click at [504, 359] on link "18" at bounding box center [520, 364] width 54 height 24
type input "[DATE]"
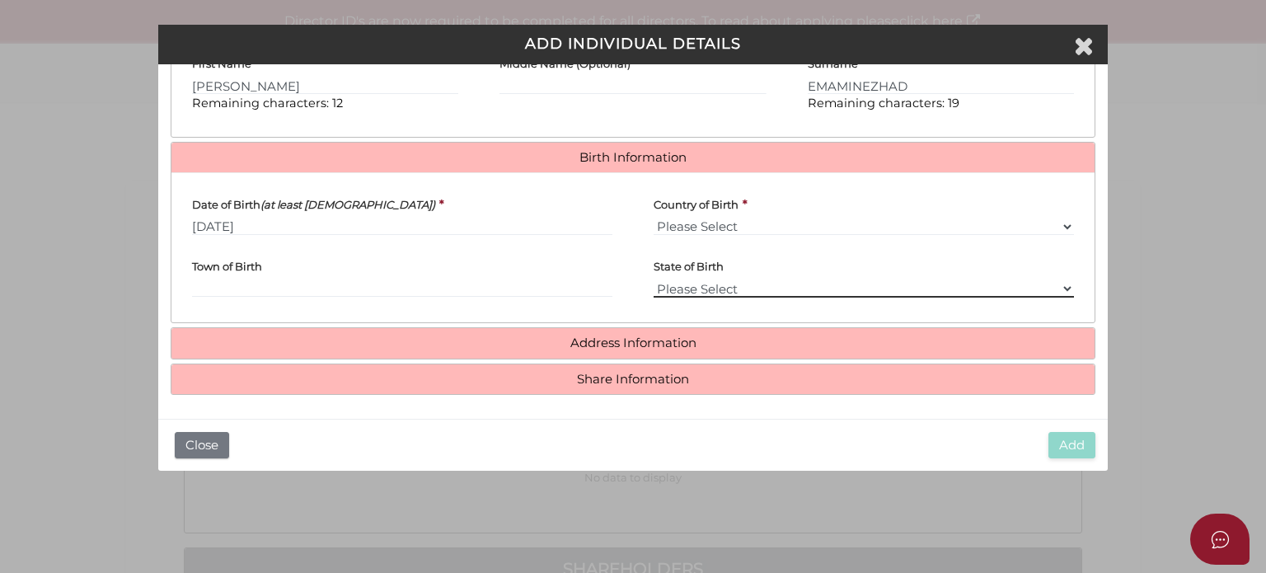
click at [713, 285] on select "Please Select VIC ACT NSW NT QLD TAS WA SA" at bounding box center [864, 288] width 420 height 18
click at [707, 279] on select "Please Select VIC ACT NSW NT QLD TAS WA SA" at bounding box center [864, 288] width 420 height 18
click at [559, 265] on div "Town of Birth" at bounding box center [402, 272] width 420 height 49
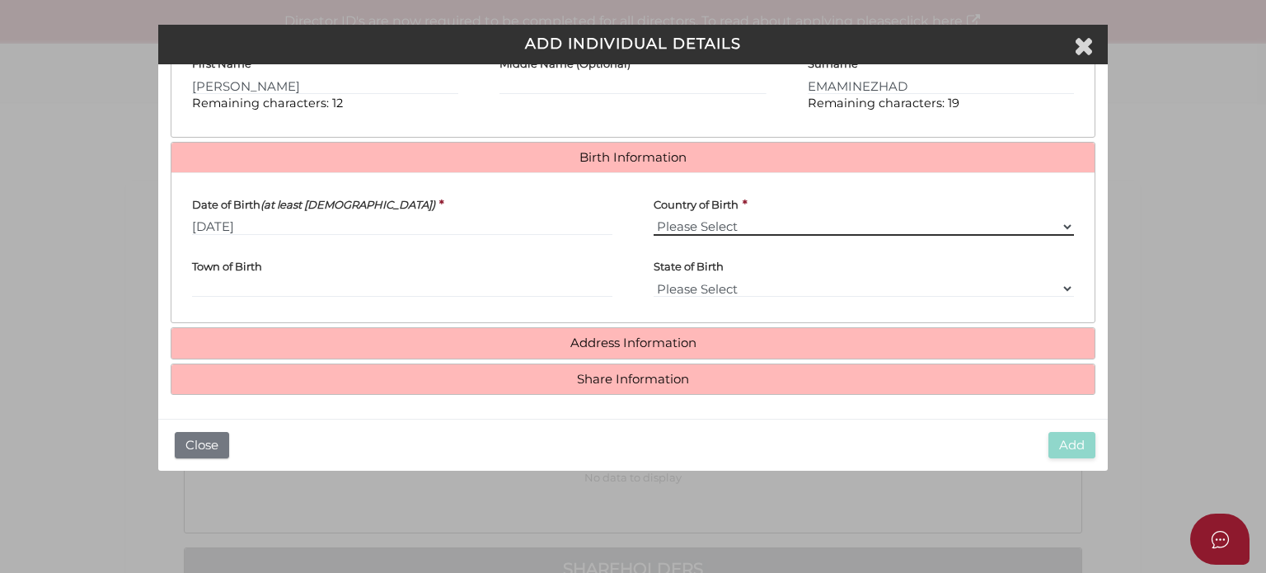
click at [708, 220] on select "Please Select v Australia Afghanistan Albania Algeria American Samoa Andorra An…" at bounding box center [864, 227] width 420 height 18
click at [711, 224] on select "Please Select v Australia Afghanistan Albania Algeria American Samoa Andorra An…" at bounding box center [864, 227] width 420 height 18
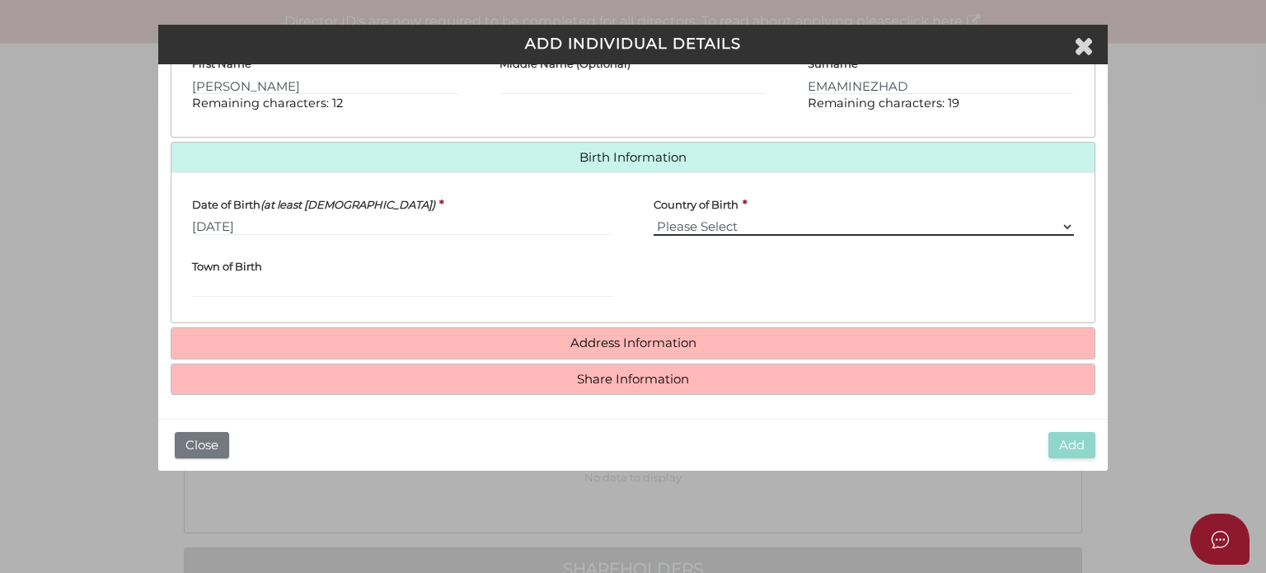
click at [695, 218] on select "Please Select v Australia Afghanistan Albania Algeria American Samoa Andorra An…" at bounding box center [864, 227] width 420 height 18
select select "Iran, [DEMOGRAPHIC_DATA] Republic of"
click at [654, 218] on select "Please Select v Australia Afghanistan Albania Algeria American Samoa Andorra An…" at bounding box center [864, 227] width 420 height 18
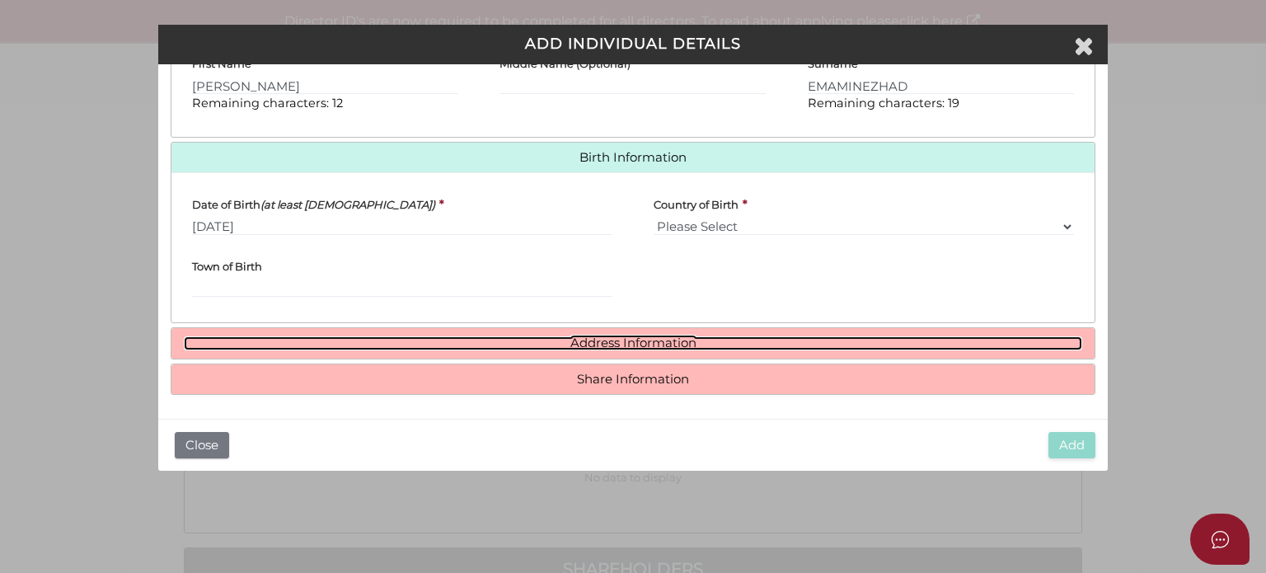
click at [575, 339] on link "Address Information" at bounding box center [633, 343] width 898 height 14
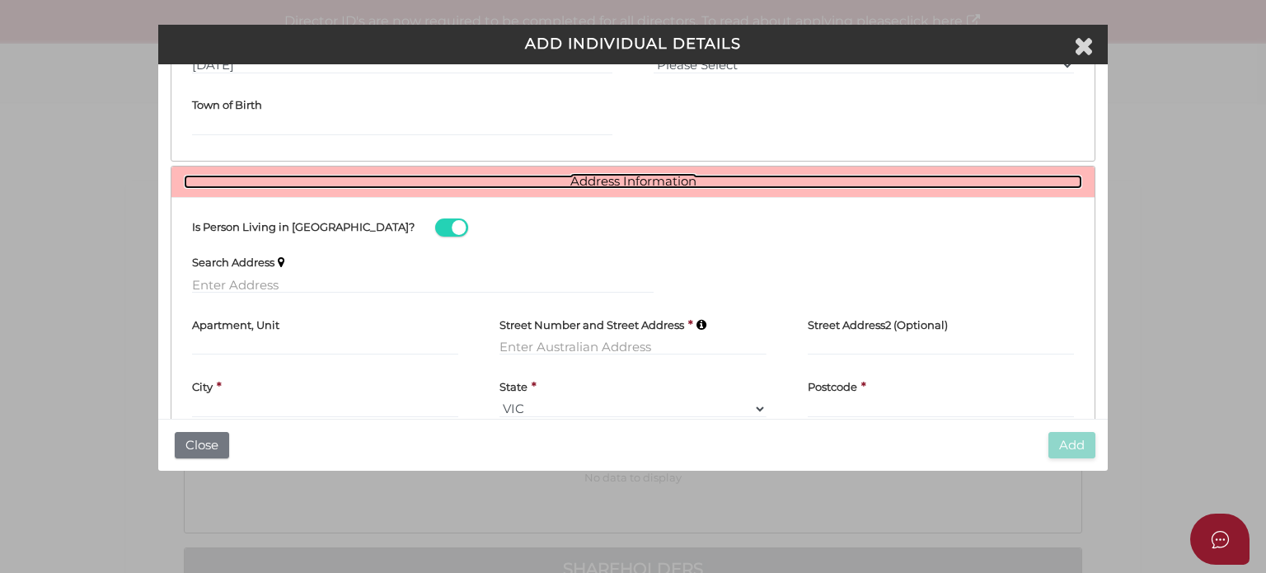
scroll to position [683, 0]
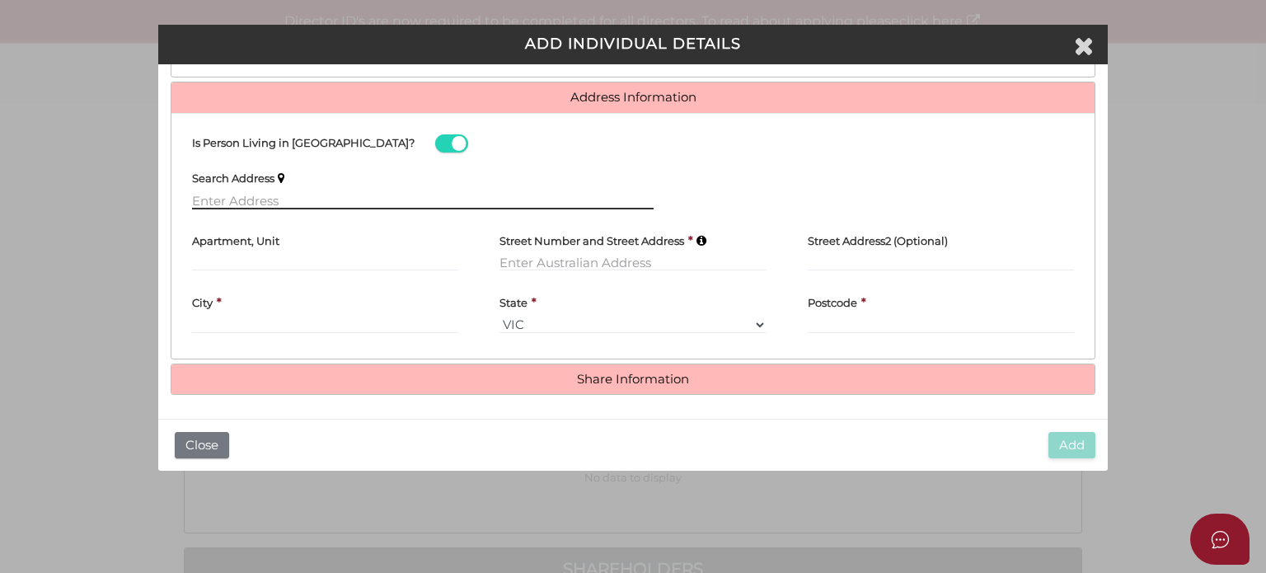
click at [215, 197] on input "text" at bounding box center [423, 200] width 462 height 18
paste input "1 Vista Ct BOX HILL NORTH VIC 3129 Australia"
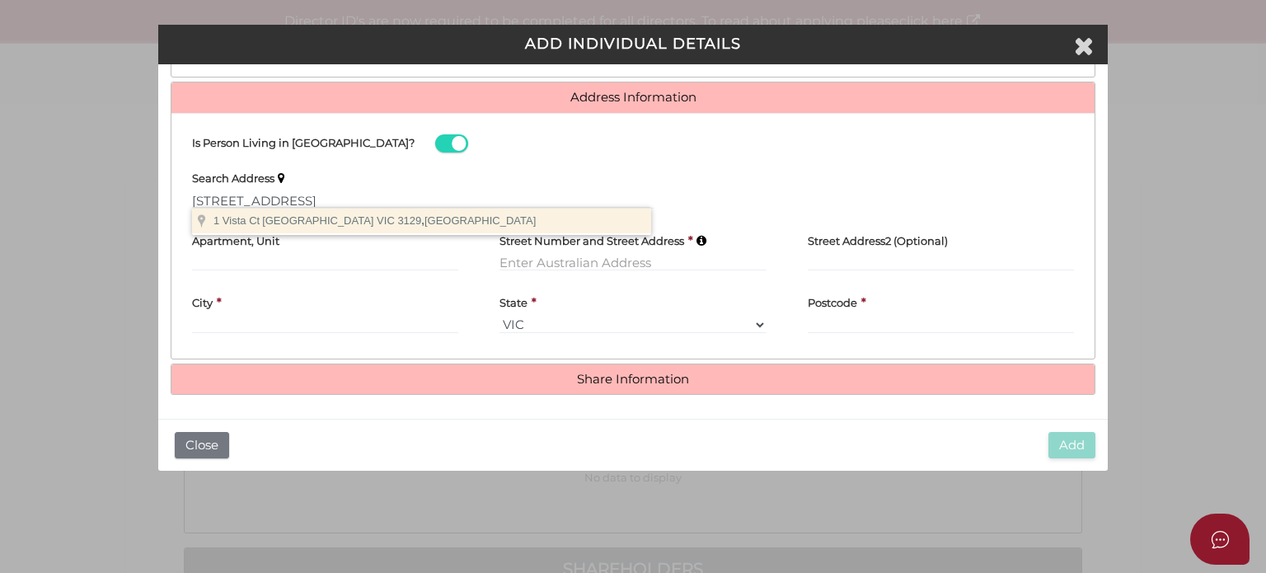
type input "1 Vista Ct, Box Hill North VIC 3129, Australia"
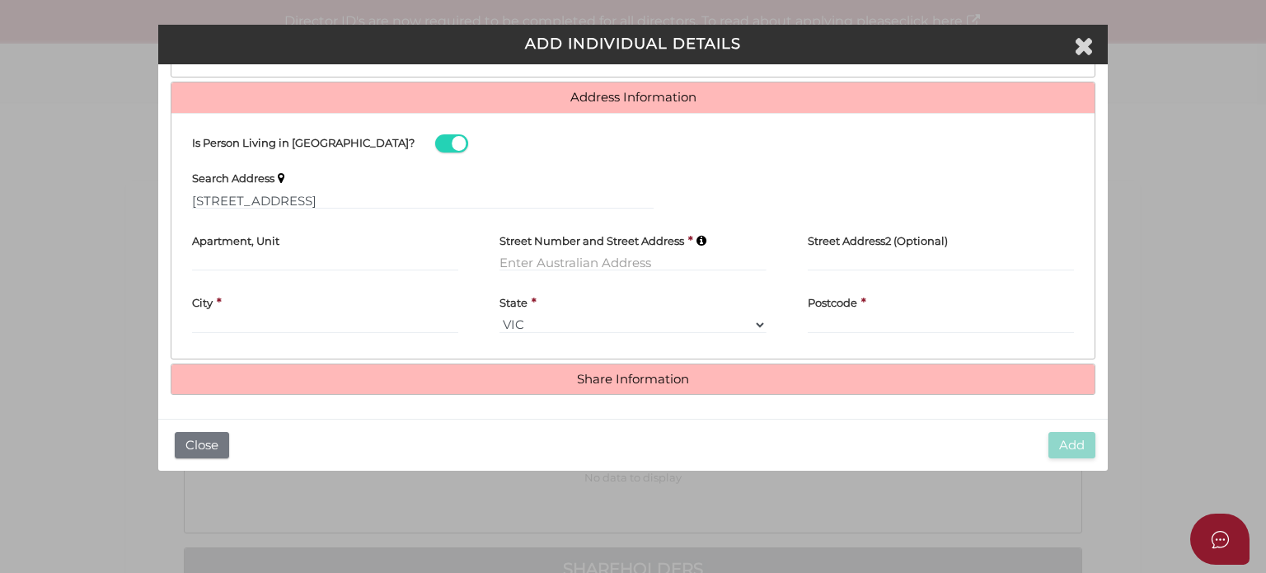
type input "1 Vista Court"
type input "Box Hill North"
select select "VIC"
type input "3129"
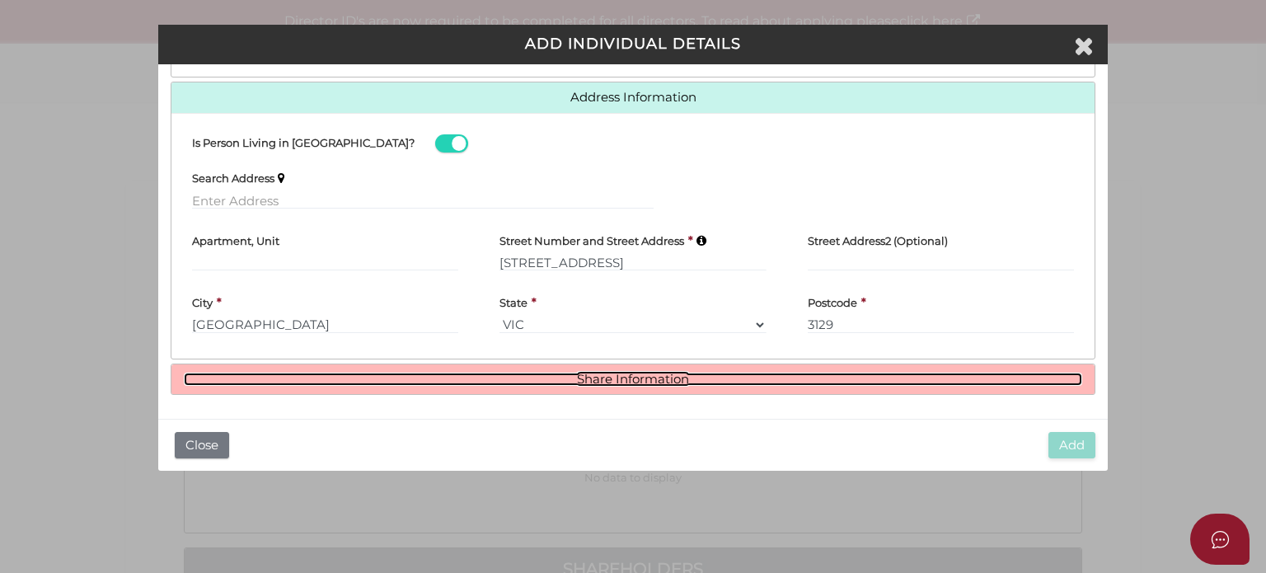
click at [626, 375] on link "Share Information" at bounding box center [633, 380] width 898 height 14
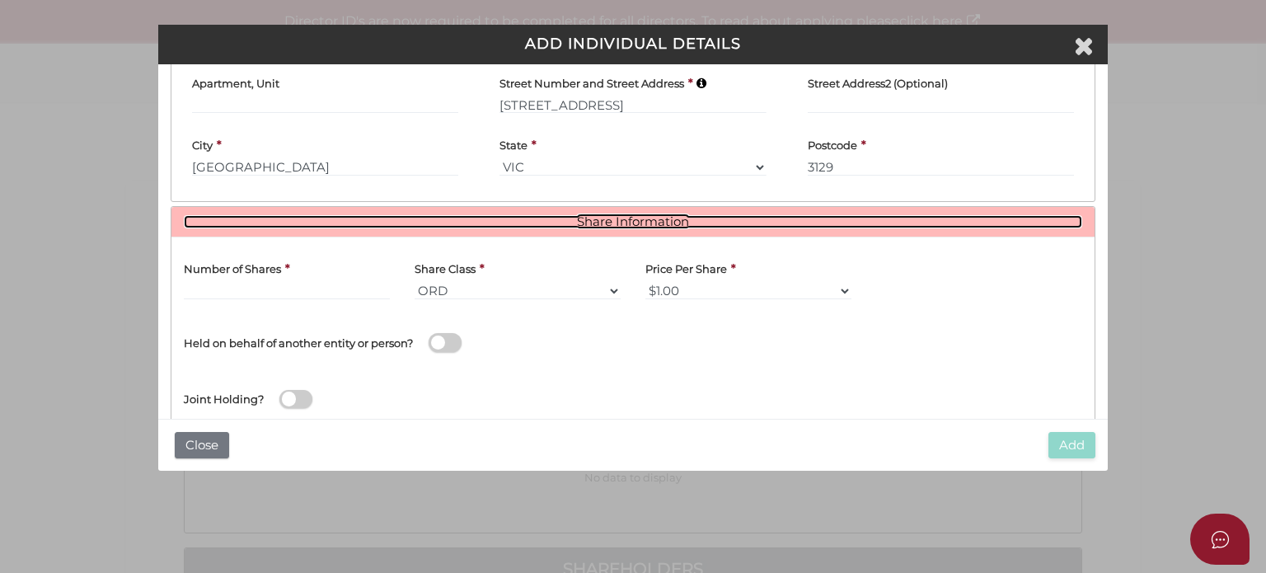
scroll to position [880, 0]
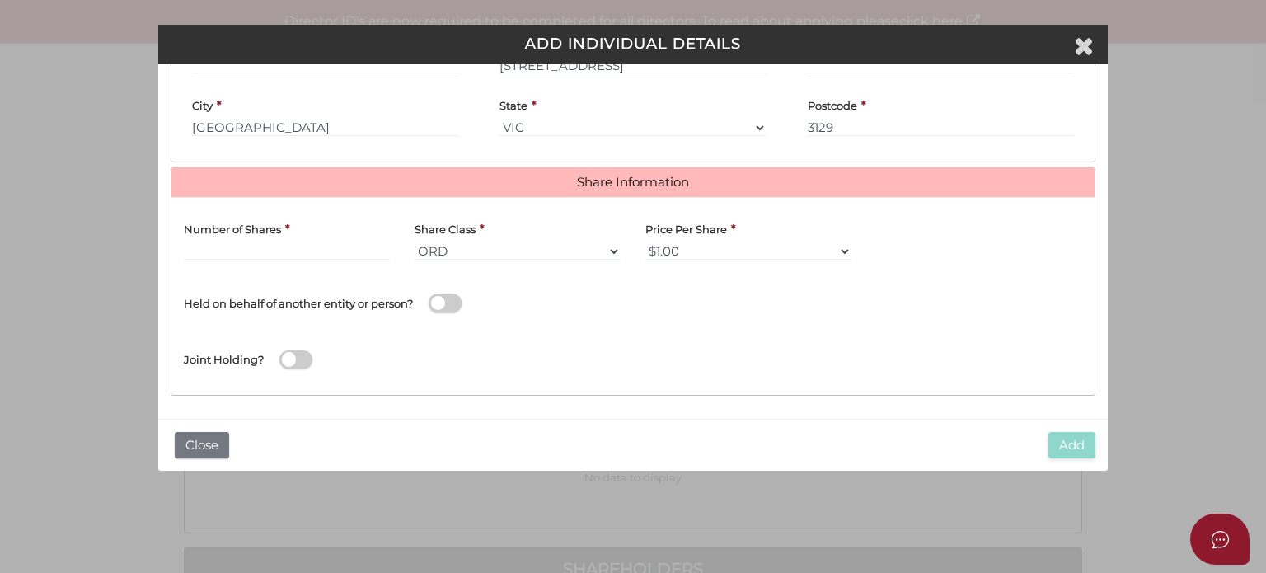
click at [237, 237] on label "Number of Shares" at bounding box center [232, 225] width 97 height 31
click at [227, 244] on input "text" at bounding box center [287, 251] width 206 height 18
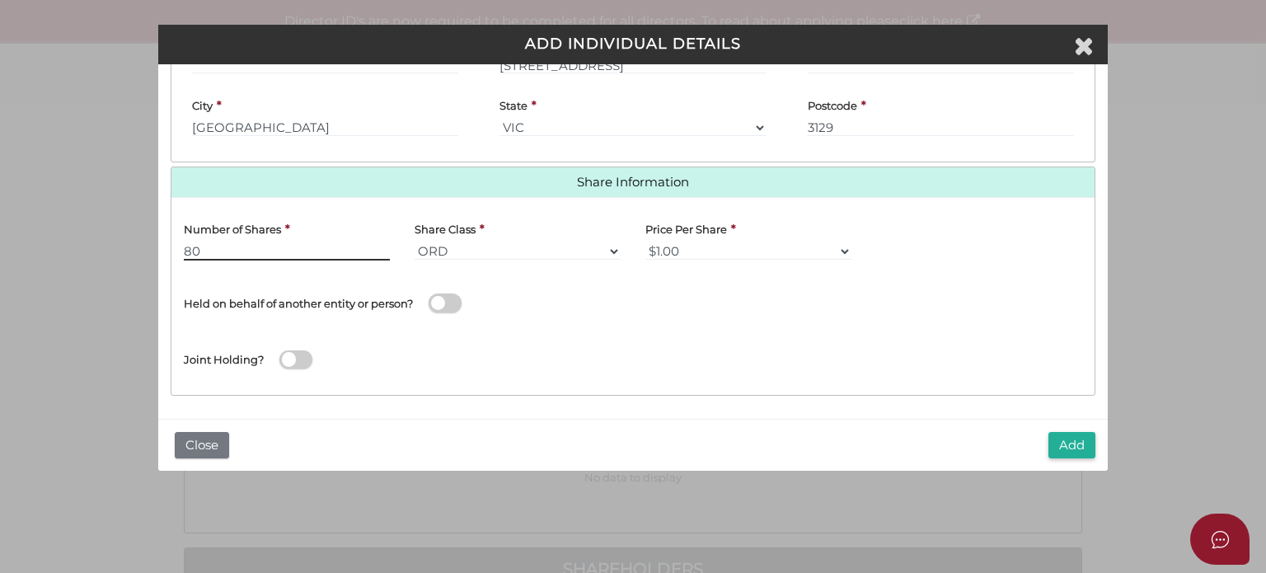
type input "80"
click at [379, 305] on h4 "Held on behalf of another entity or person?" at bounding box center [298, 304] width 229 height 12
click at [0, 0] on input "checkbox" at bounding box center [0, 0] width 0 height 0
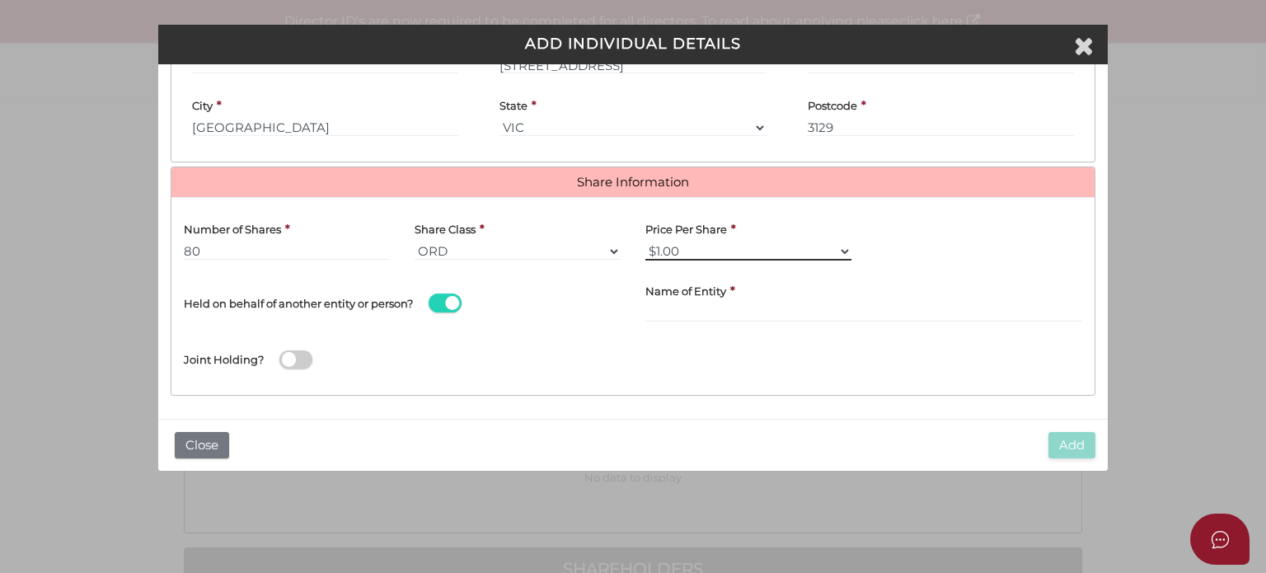
click at [728, 249] on select "$1.00 $0.01 $0.001 $0.0001 $0.10 $0.50 $2.00 $5.00 $10.00 Other" at bounding box center [748, 251] width 206 height 18
click at [645, 242] on select "$1.00 $0.01 $0.001 $0.0001 $0.10 $0.50 $2.00 $5.00 $10.00 Other" at bounding box center [748, 251] width 206 height 18
click at [861, 329] on div "Joint Holding?" at bounding box center [632, 356] width 923 height 54
click at [434, 300] on span at bounding box center [445, 302] width 33 height 19
click at [0, 0] on input "checkbox" at bounding box center [0, 0] width 0 height 0
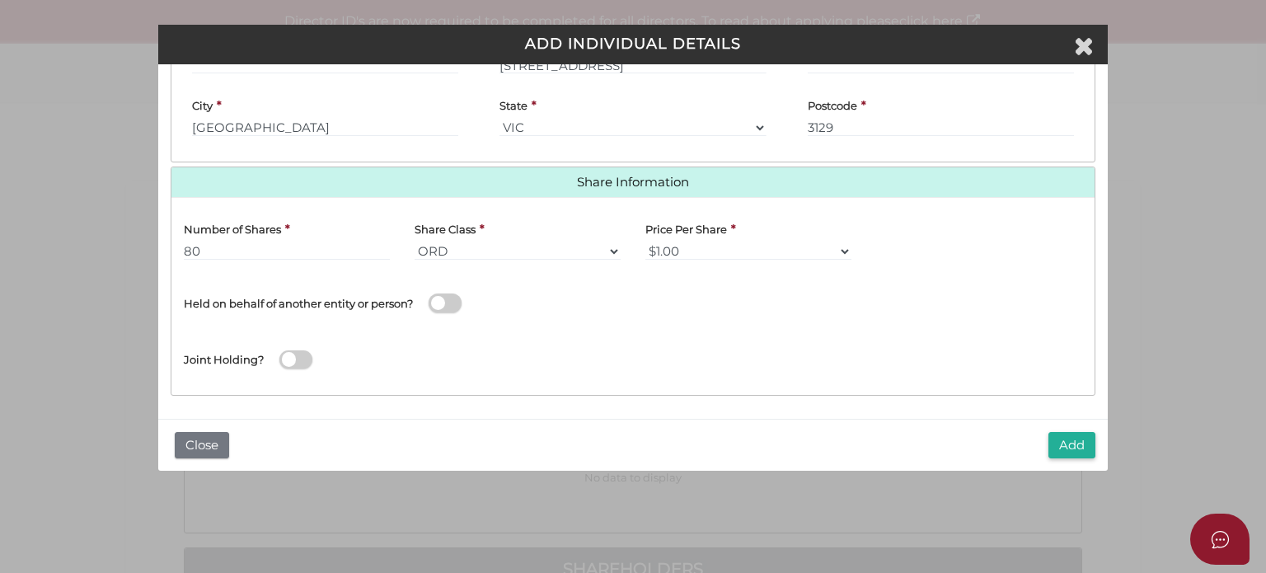
click at [603, 322] on div "Held on behalf of another entity or person?" at bounding box center [402, 301] width 462 height 56
click at [1075, 440] on button "Add" at bounding box center [1071, 445] width 47 height 27
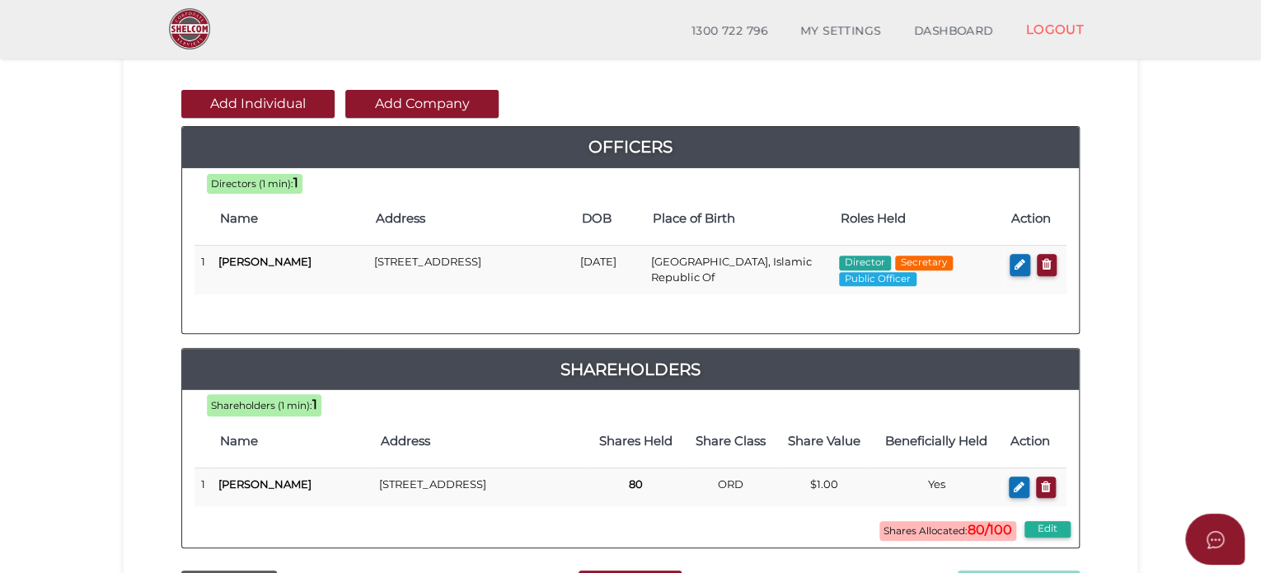
scroll to position [158, 0]
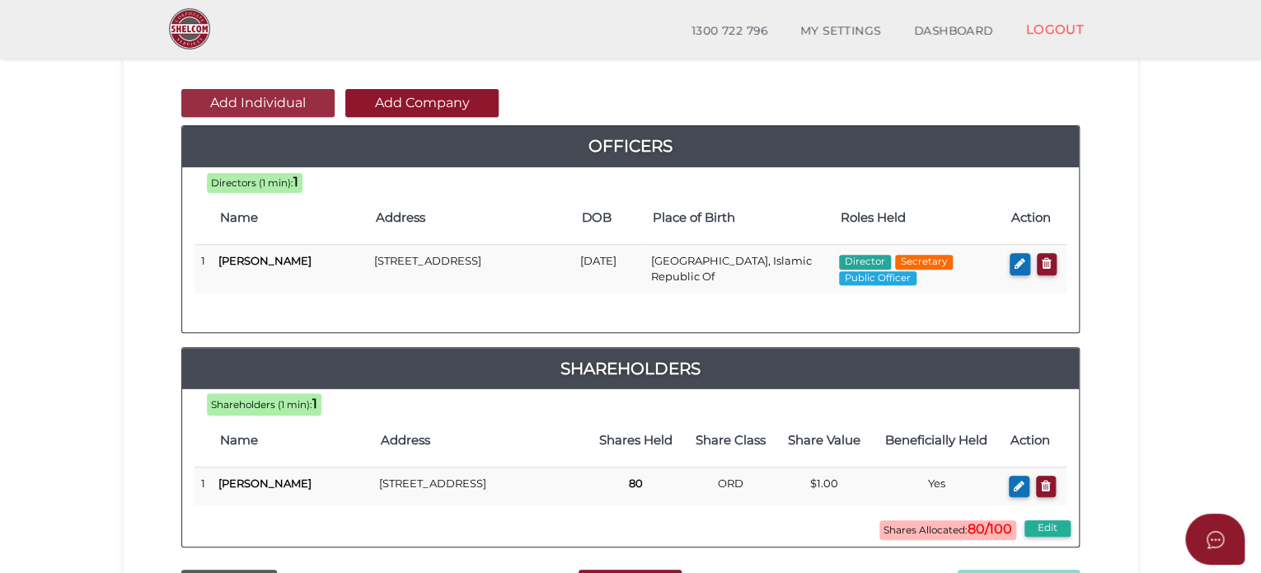
click at [284, 109] on button "Add Individual" at bounding box center [257, 103] width 153 height 28
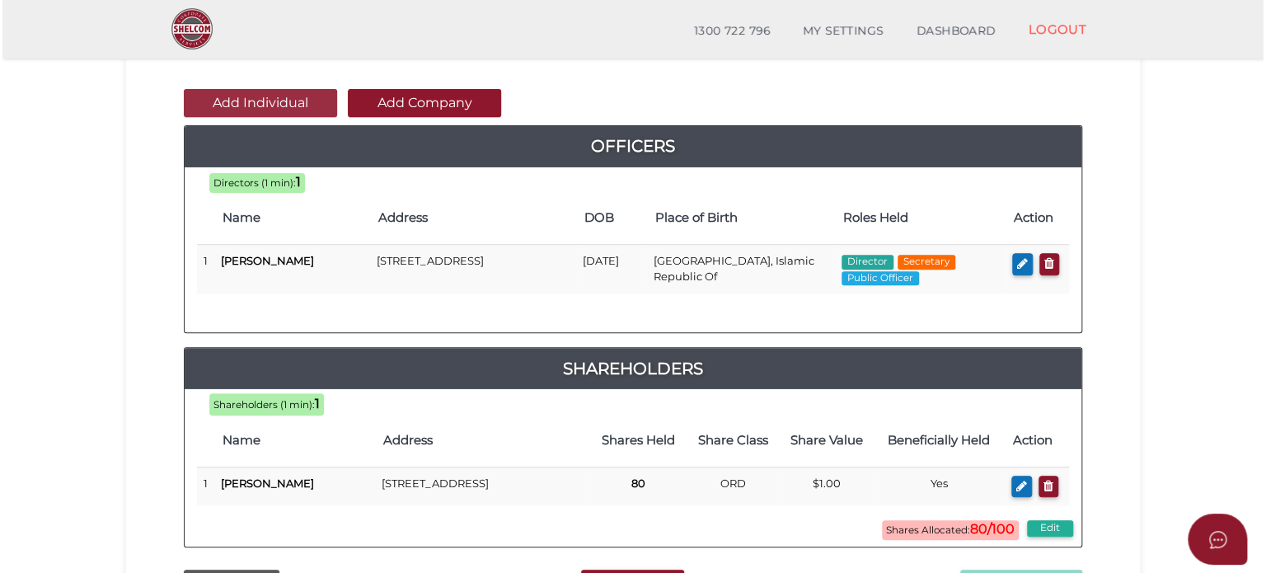
scroll to position [0, 0]
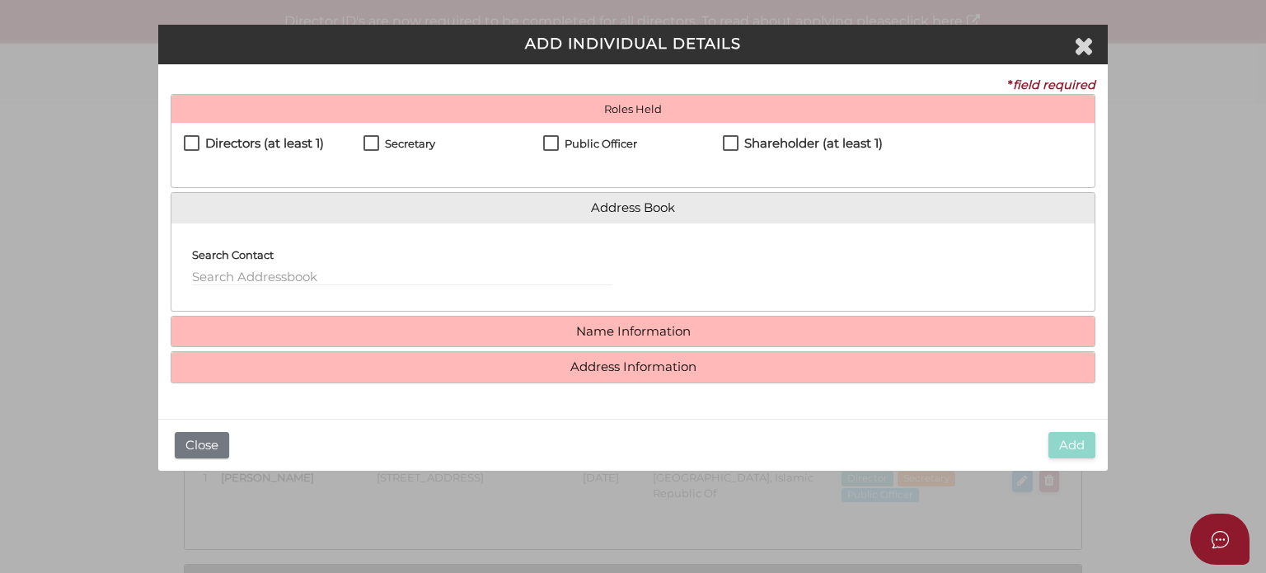
click at [728, 147] on label "Shareholder (at least 1)" at bounding box center [803, 147] width 160 height 21
checkbox input "true"
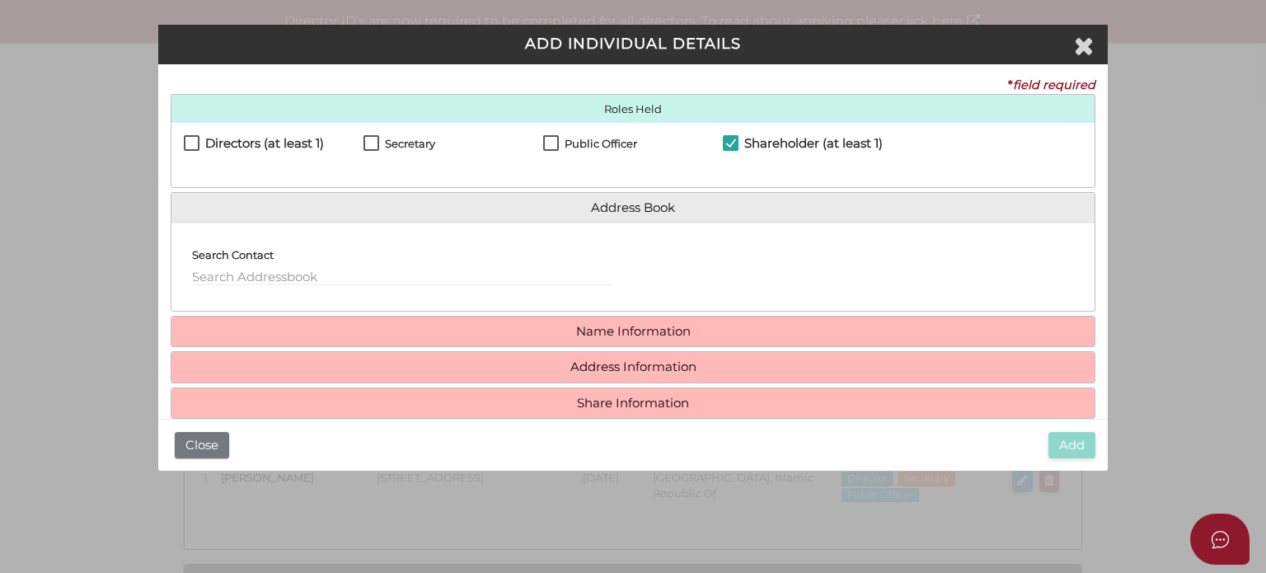
scroll to position [25, 0]
